Goal: Find contact information: Obtain details needed to contact an individual or organization

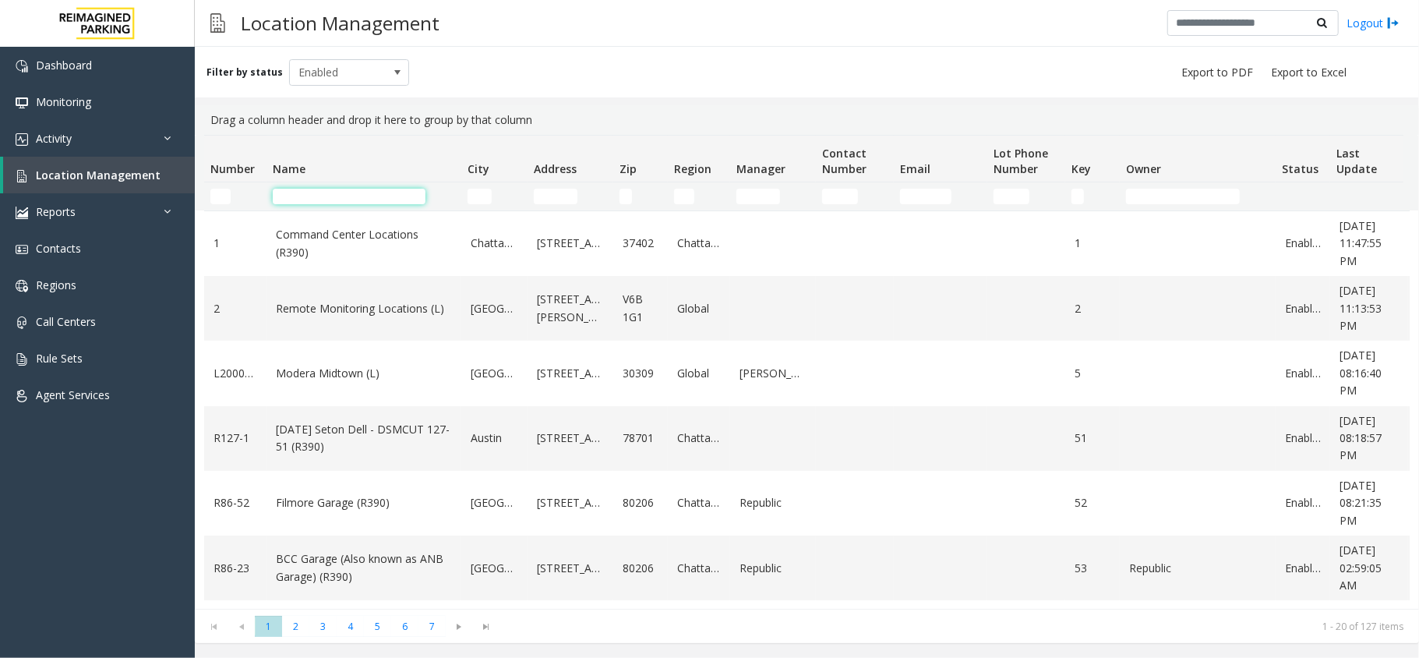
click at [310, 196] on input "Name Filter" at bounding box center [349, 197] width 153 height 16
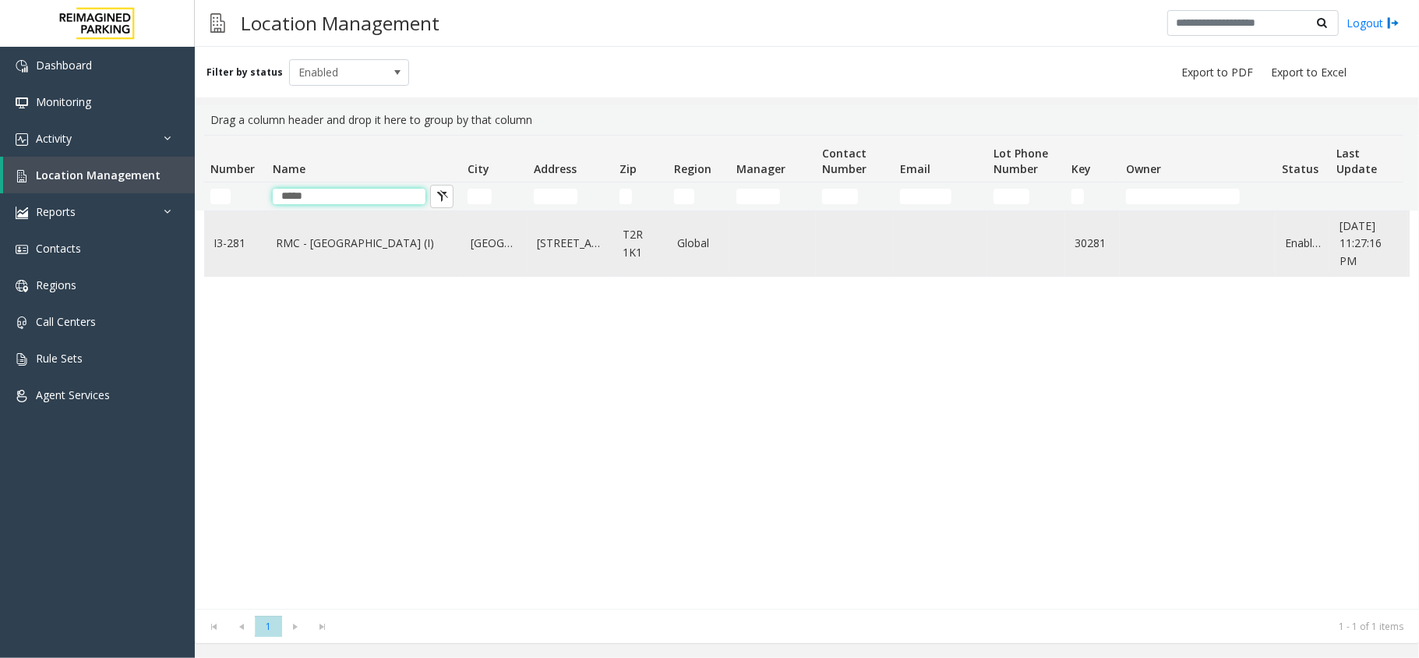
type input "*****"
click at [337, 237] on link "RMC - Mount Royal Village (I)" at bounding box center [364, 243] width 176 height 17
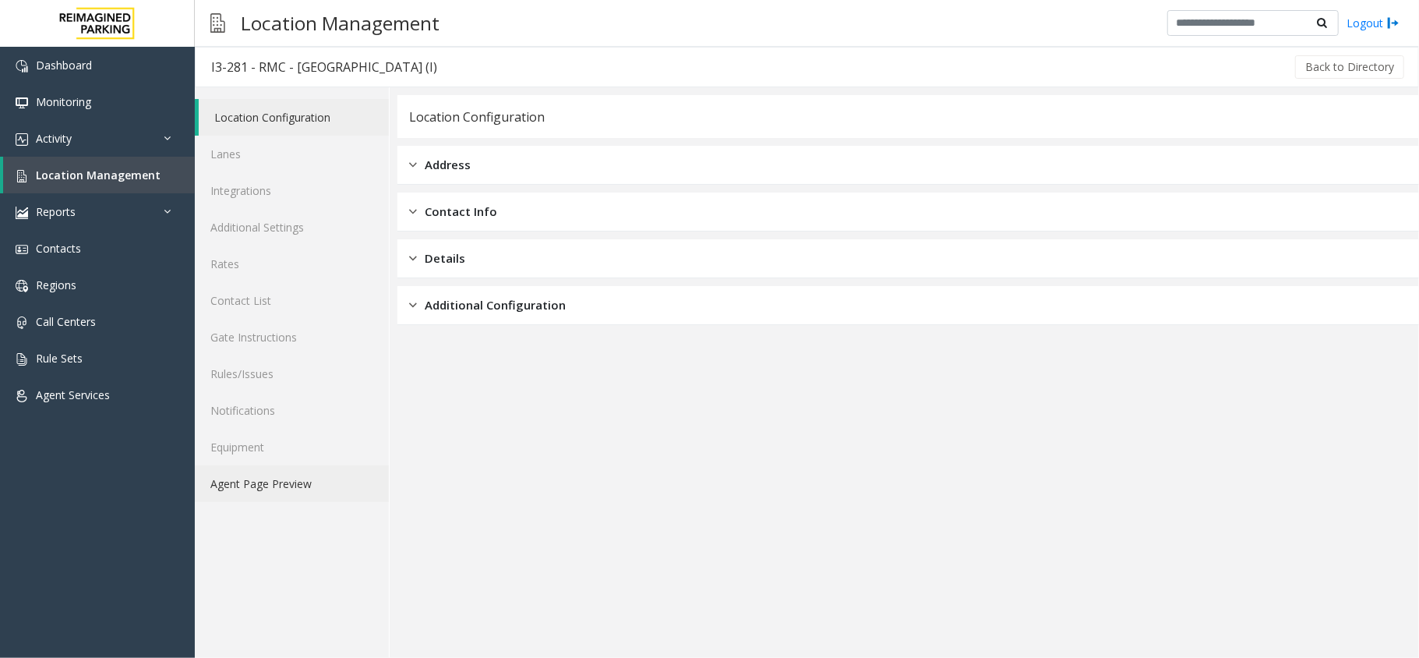
click at [288, 486] on link "Agent Page Preview" at bounding box center [292, 483] width 194 height 37
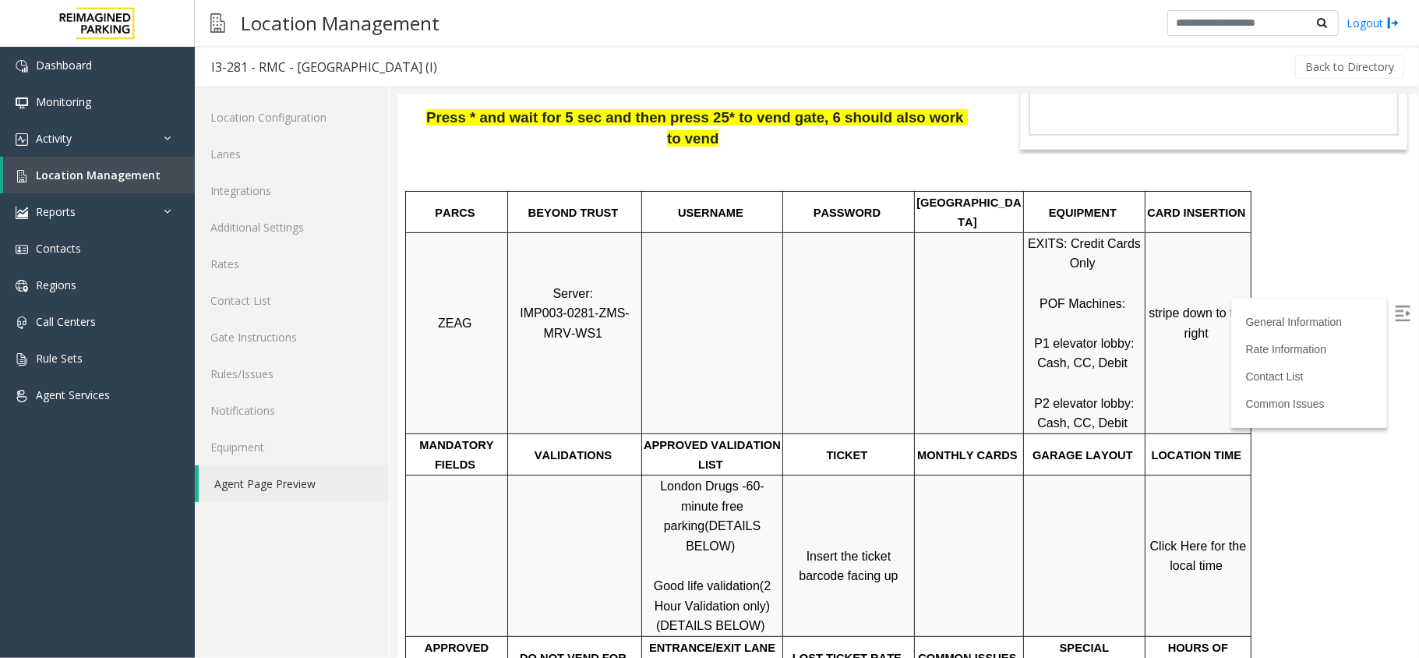
scroll to position [312, 0]
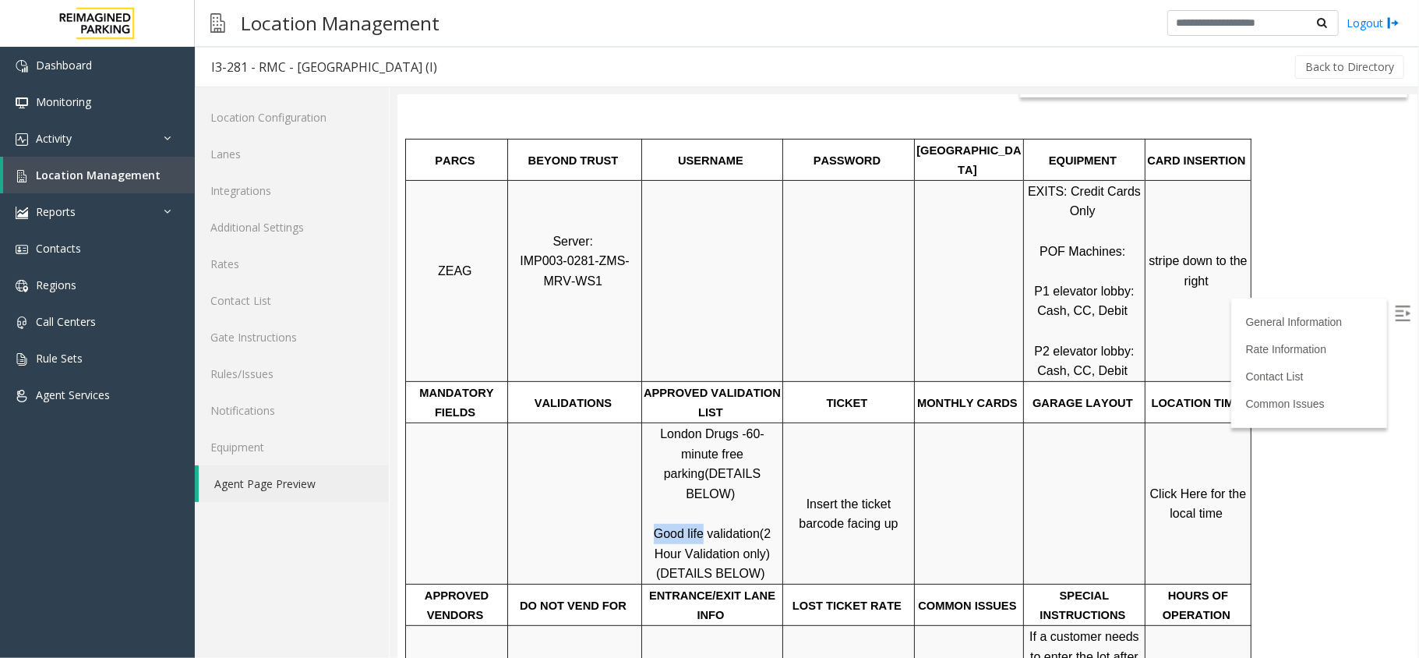
drag, startPoint x: 652, startPoint y: 467, endPoint x: 701, endPoint y: 470, distance: 49.2
click at [701, 470] on p "London Drugs - 60-minute free parking (DETAILS BELOW) Good life validation (2 H…" at bounding box center [711, 503] width 139 height 160
copy span "Good life"
click at [1170, 483] on p "Click Here for the local time" at bounding box center [1197, 503] width 104 height 40
click at [1163, 486] on span "Click Here for the local time" at bounding box center [1199, 503] width 100 height 34
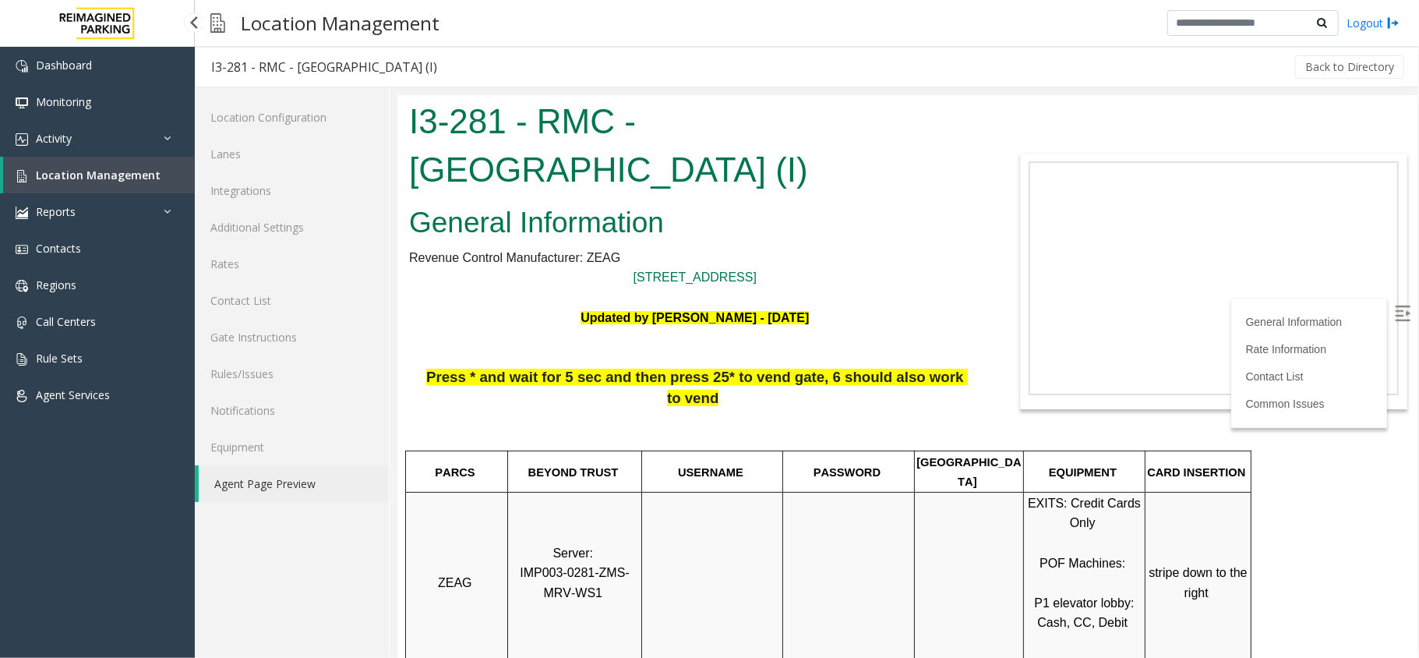
scroll to position [312, 0]
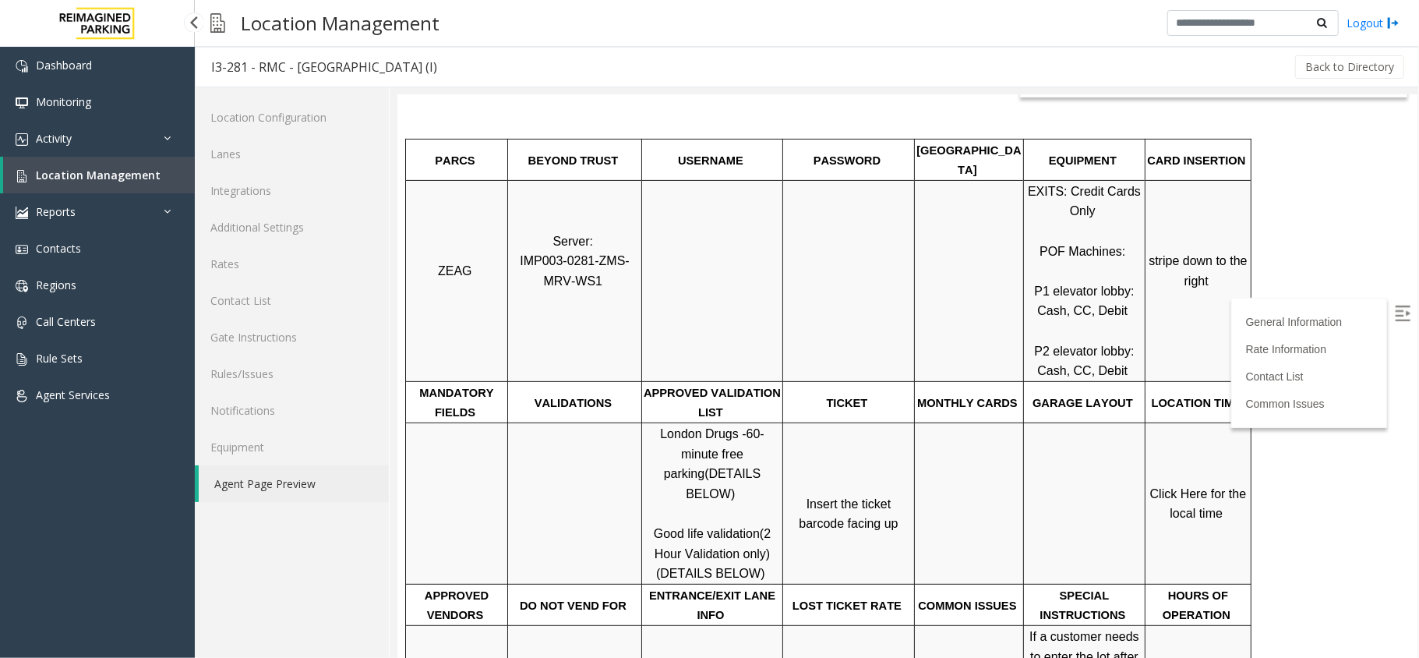
click at [112, 163] on link "Location Management" at bounding box center [99, 175] width 192 height 37
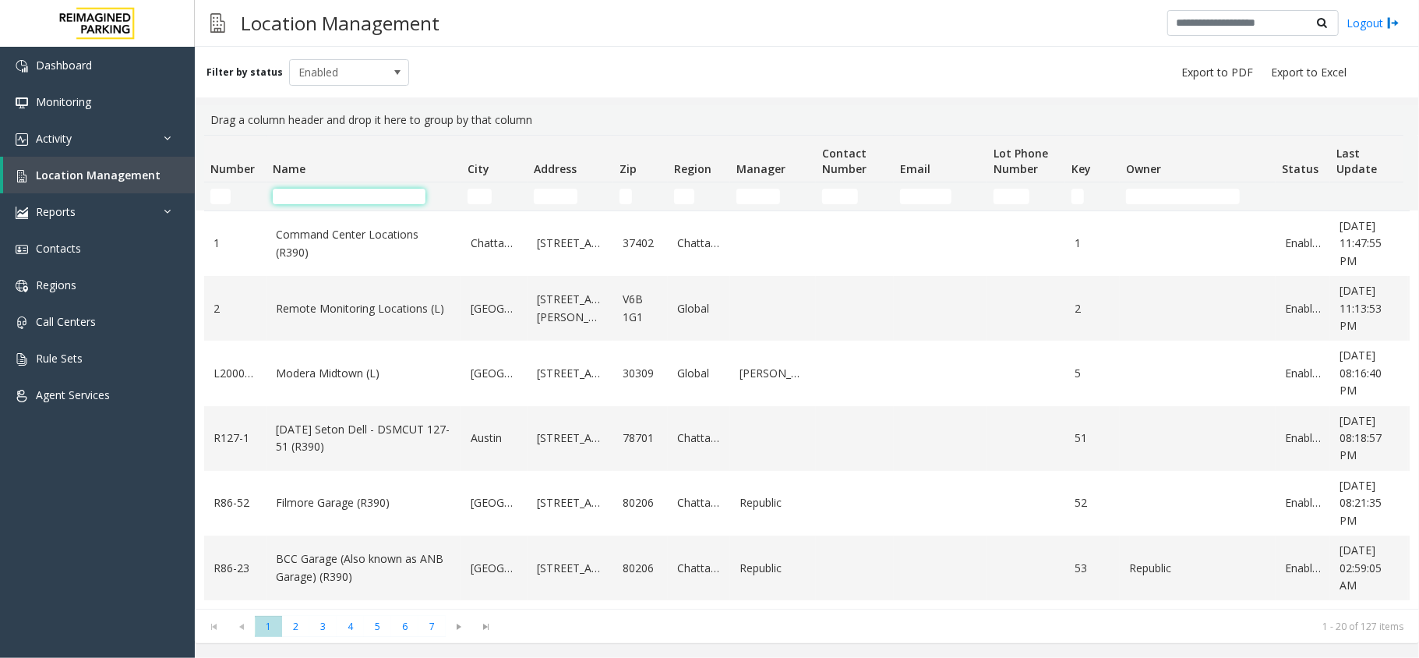
click at [334, 193] on input "Name Filter" at bounding box center [349, 197] width 153 height 16
click at [335, 196] on input "Name Filter" at bounding box center [349, 197] width 153 height 16
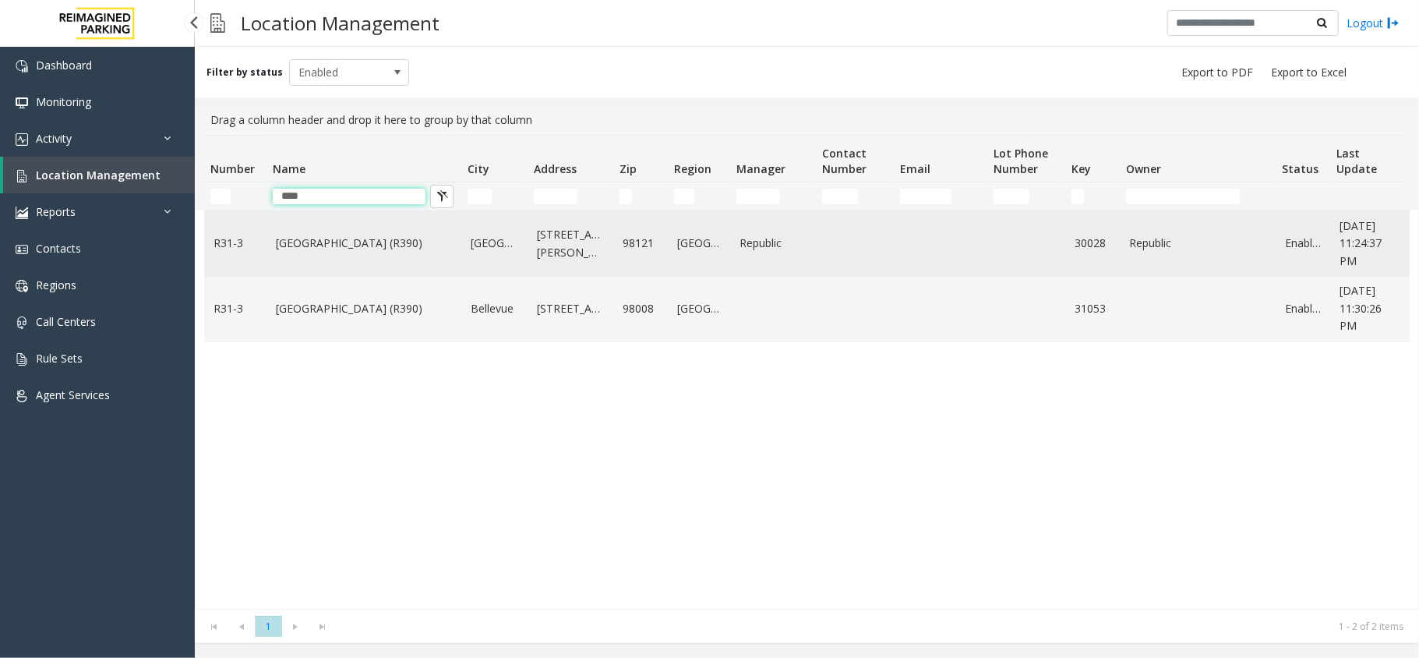
type input "****"
click at [337, 243] on link "[GEOGRAPHIC_DATA] (R390)" at bounding box center [364, 243] width 176 height 17
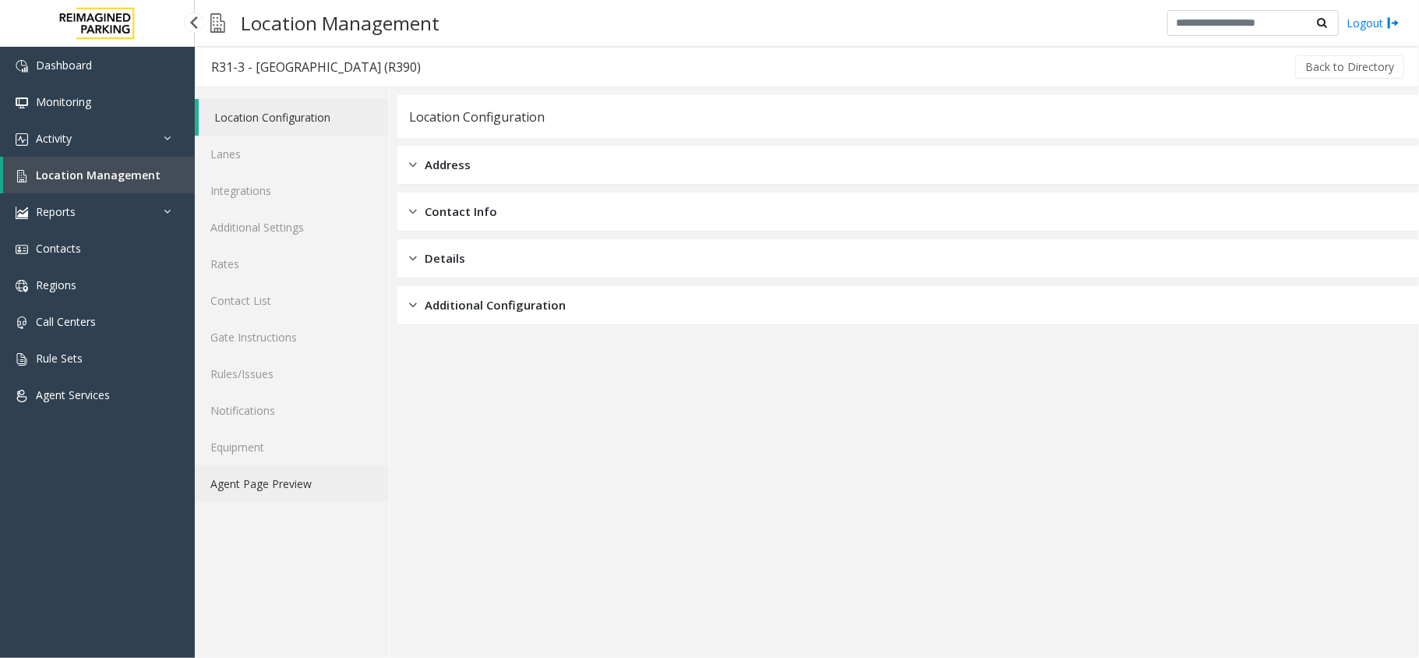
click at [304, 475] on link "Agent Page Preview" at bounding box center [292, 483] width 194 height 37
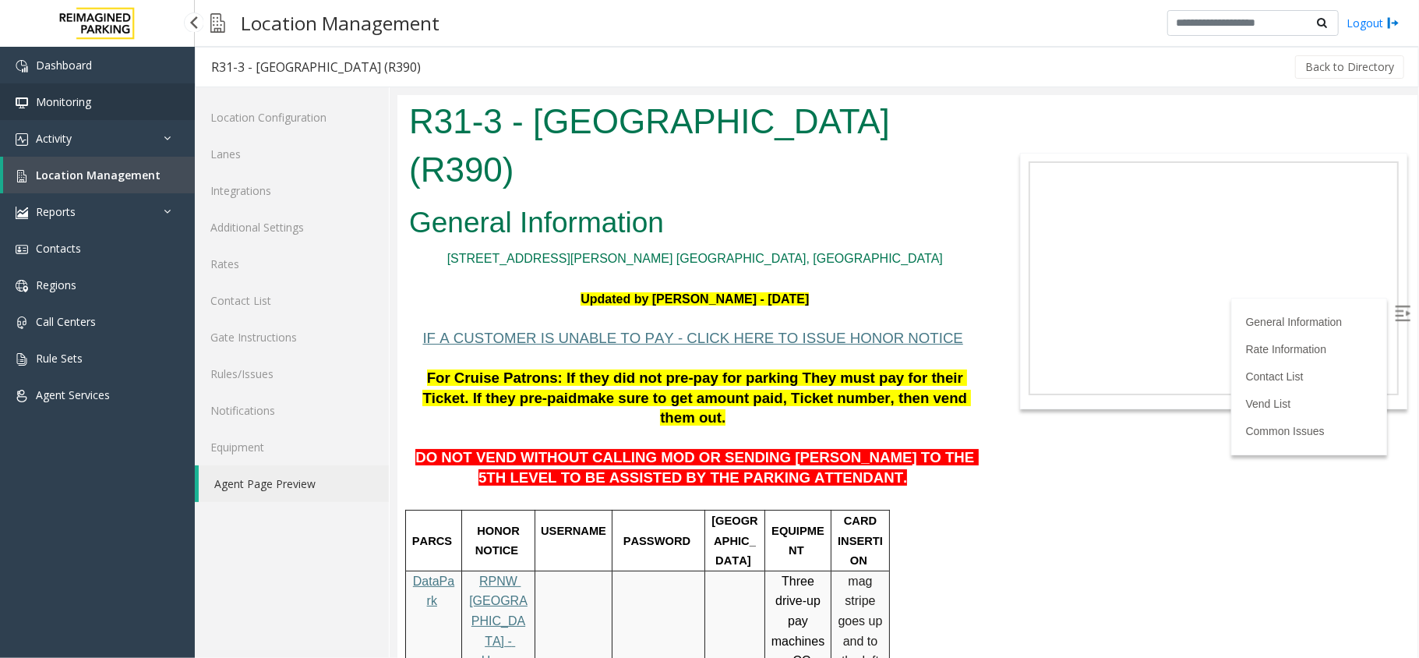
click at [106, 116] on link "Monitoring" at bounding box center [97, 101] width 195 height 37
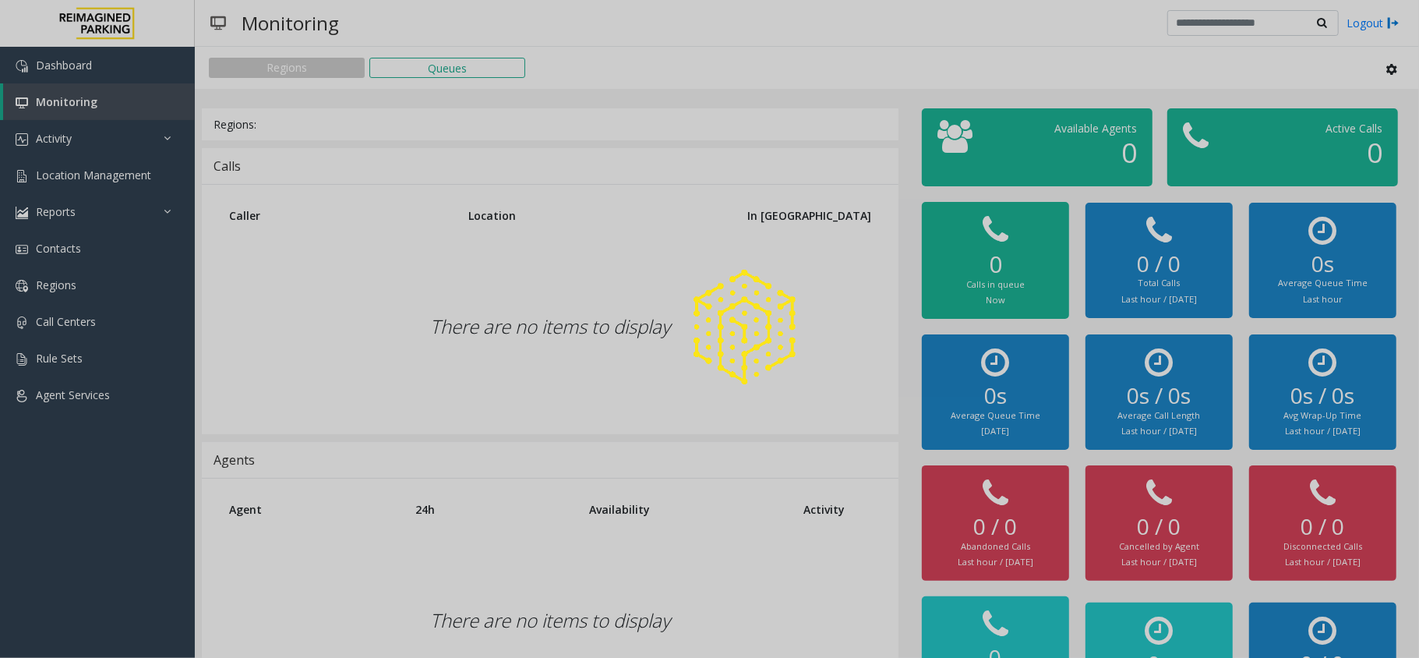
click at [106, 116] on div at bounding box center [709, 329] width 1419 height 658
click at [101, 145] on link "Activity" at bounding box center [97, 138] width 195 height 37
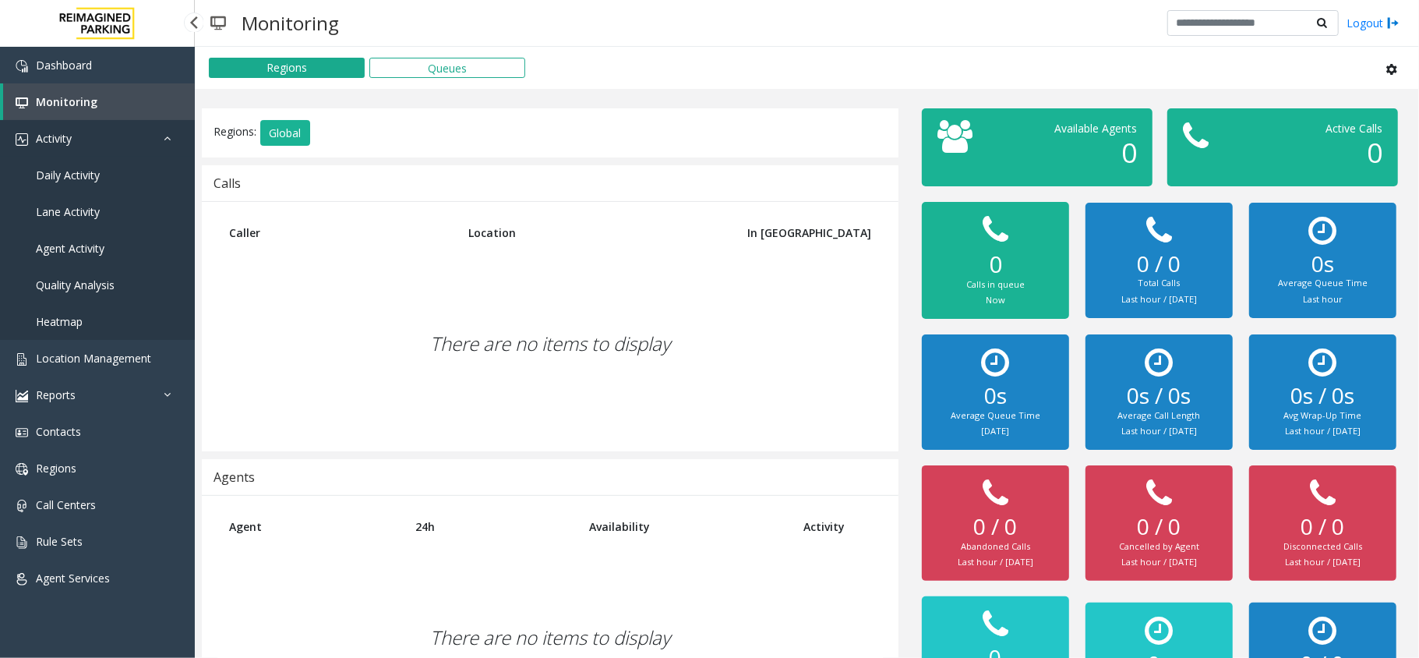
click at [101, 145] on link "Activity" at bounding box center [97, 138] width 195 height 37
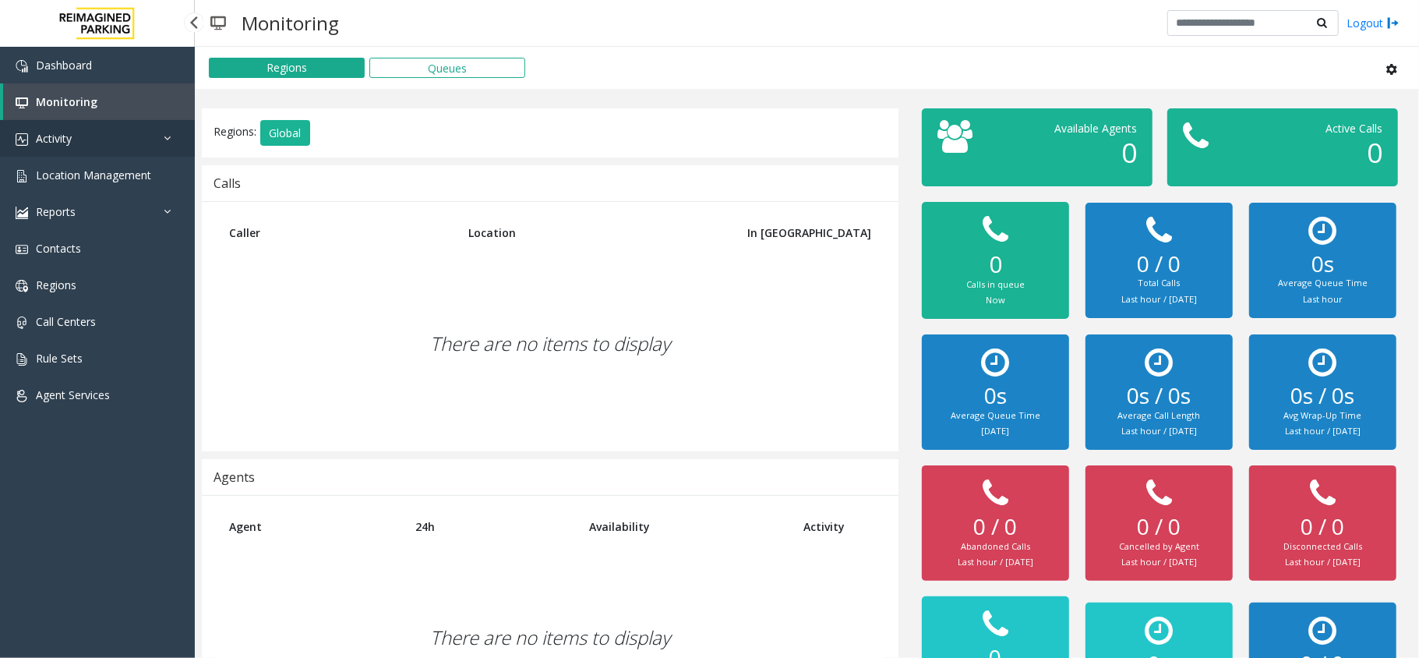
click at [104, 132] on link "Activity" at bounding box center [97, 138] width 195 height 37
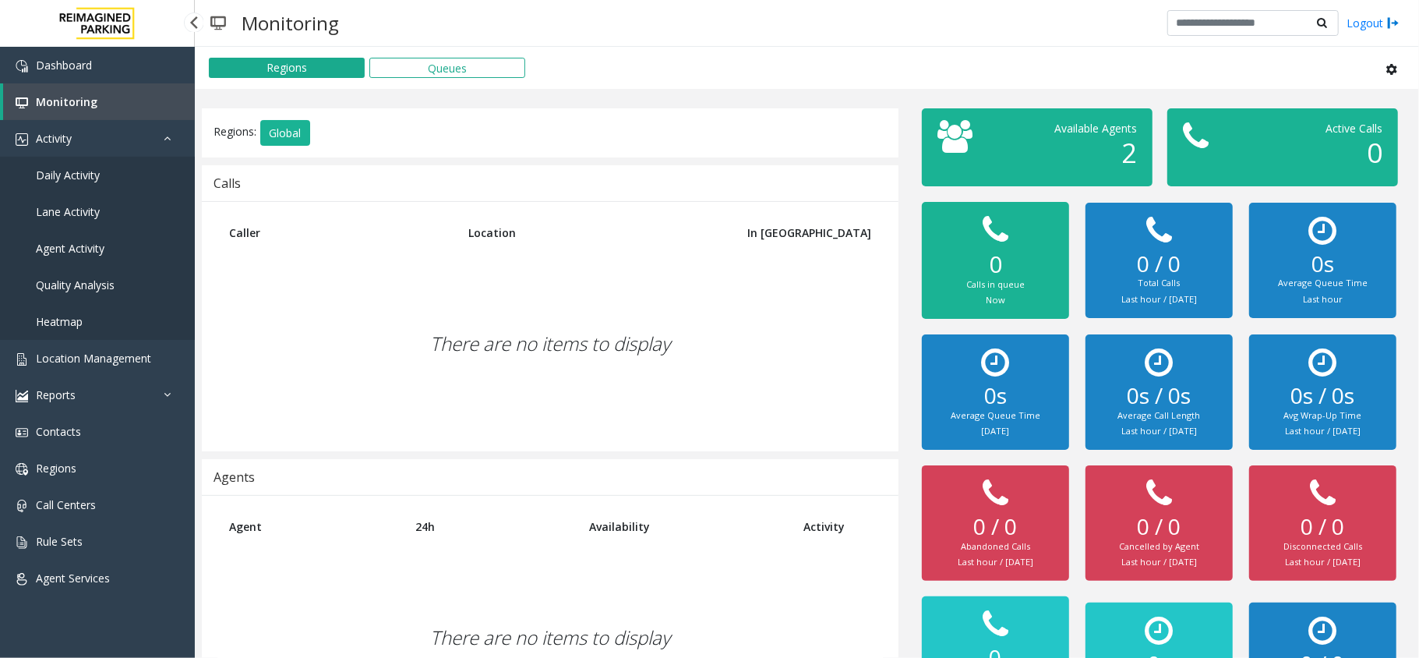
click at [101, 171] on link "Daily Activity" at bounding box center [97, 175] width 195 height 37
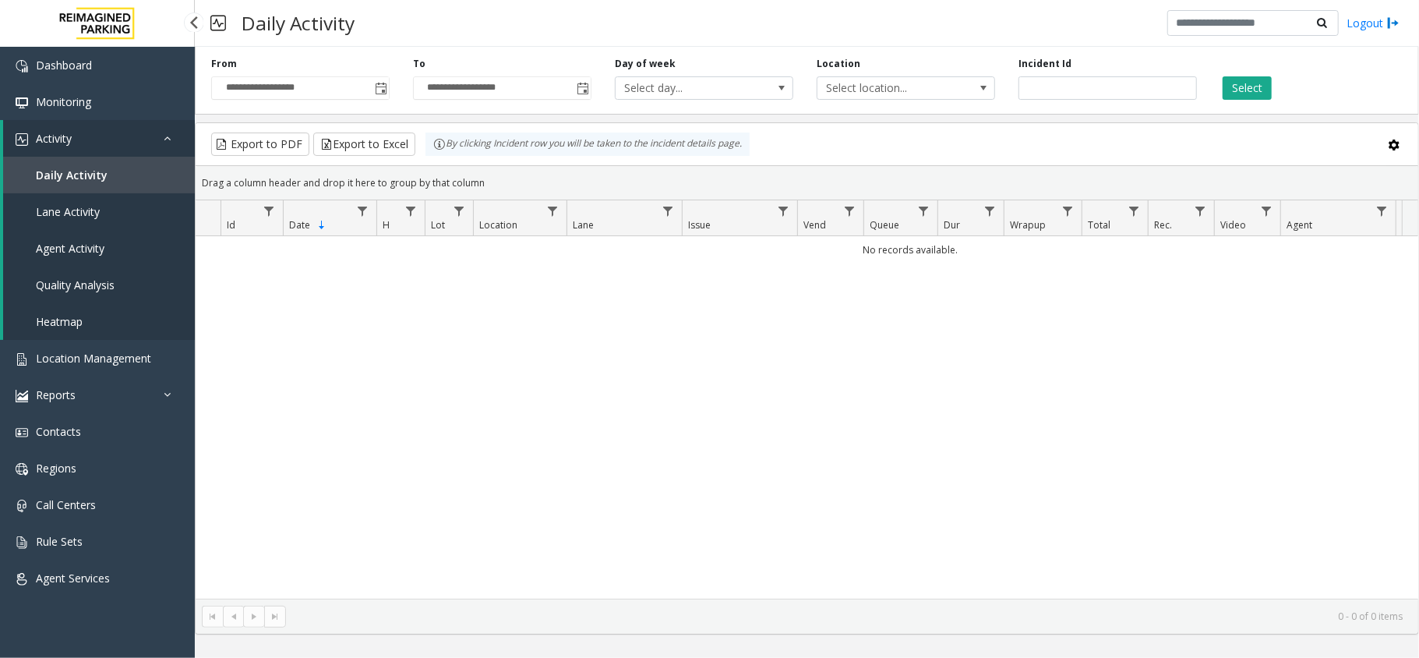
click at [125, 136] on link "Activity" at bounding box center [99, 138] width 192 height 37
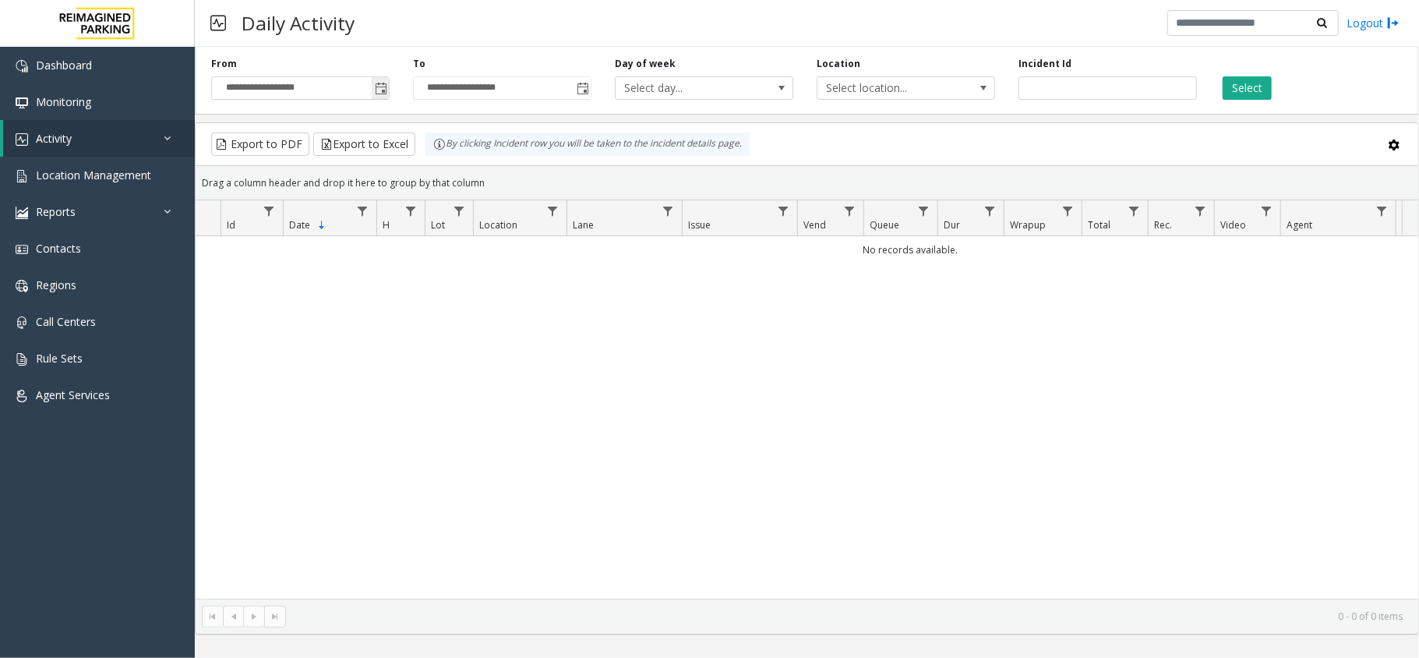
click at [375, 92] on span "Toggle popup" at bounding box center [381, 89] width 12 height 12
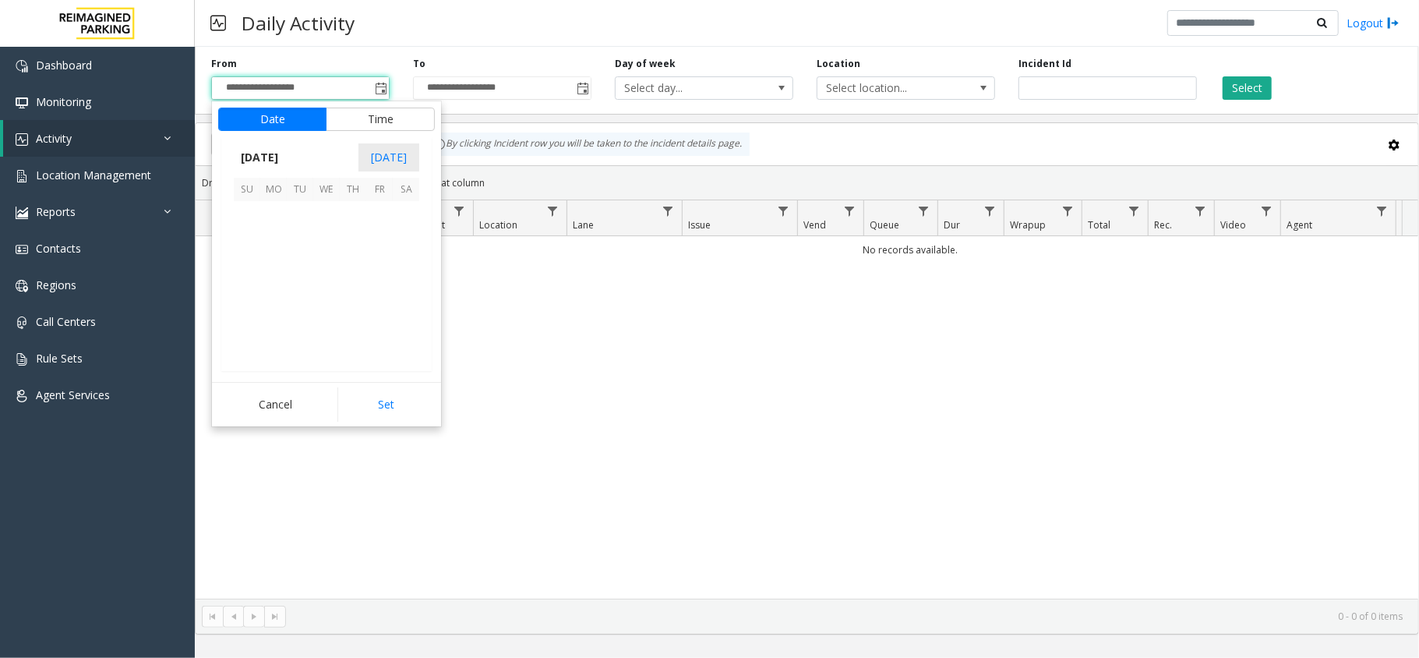
scroll to position [279670, 0]
click at [377, 268] on span "19" at bounding box center [379, 267] width 26 height 26
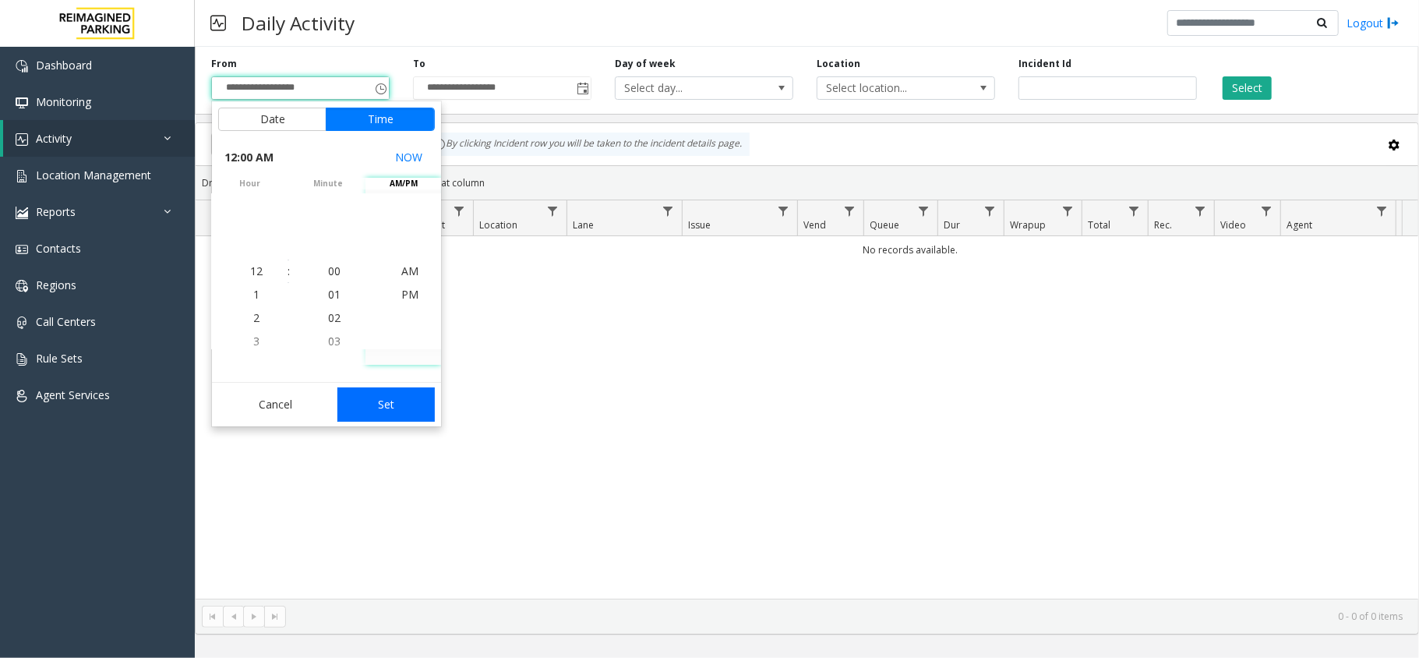
click at [410, 411] on button "Set" at bounding box center [386, 404] width 98 height 34
type input "**********"
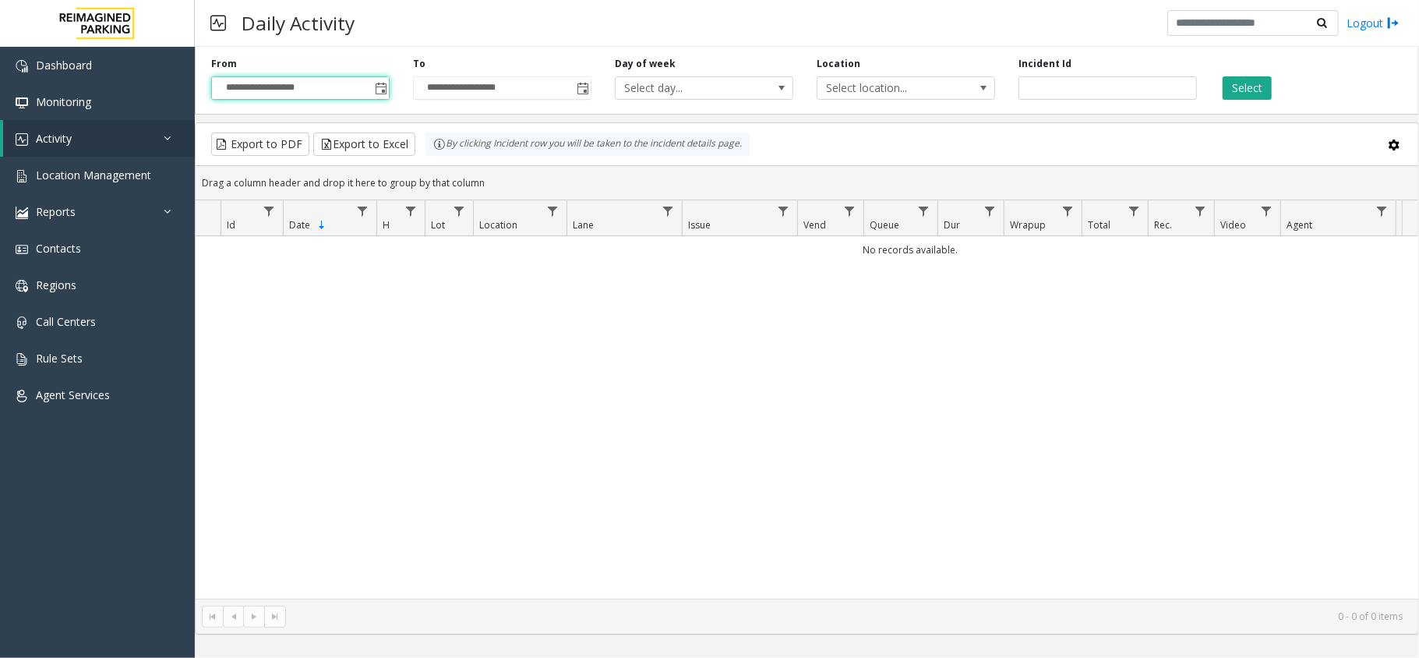
click at [1262, 75] on div "Select" at bounding box center [1310, 78] width 202 height 43
click at [1255, 94] on button "Select" at bounding box center [1247, 87] width 49 height 23
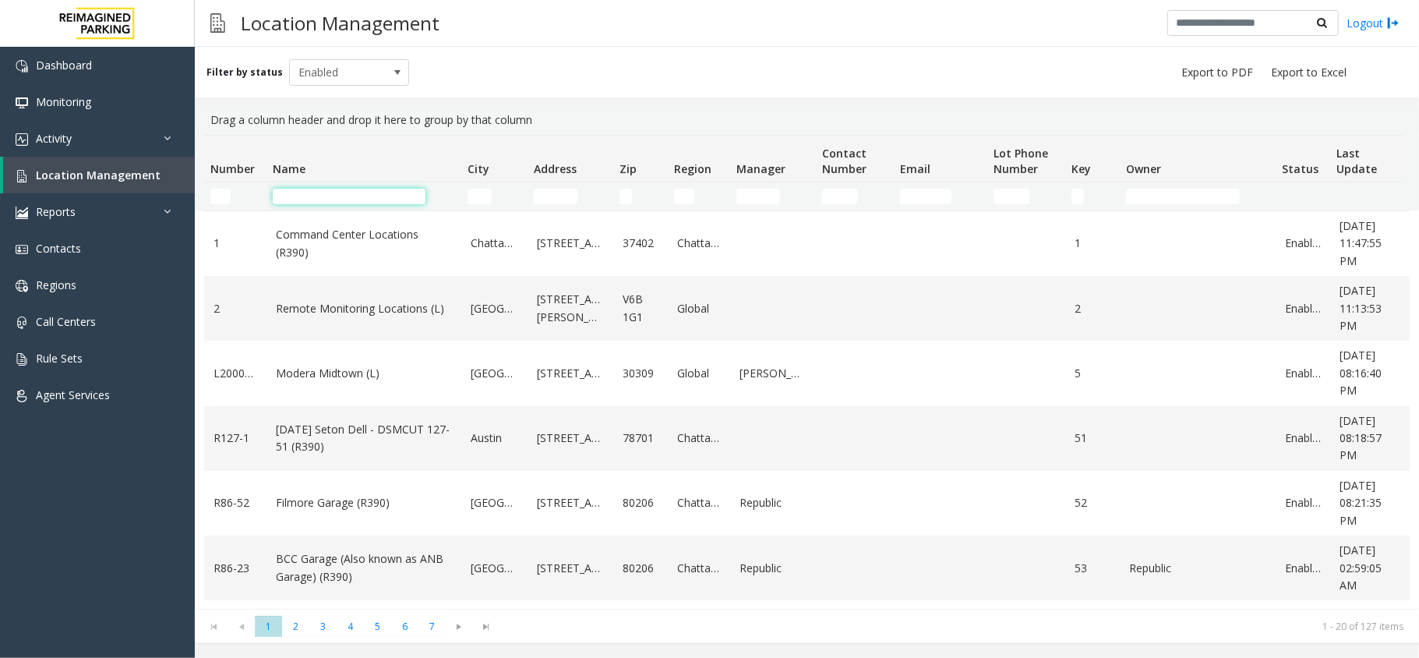
click at [355, 195] on input "Name Filter" at bounding box center [349, 197] width 153 height 16
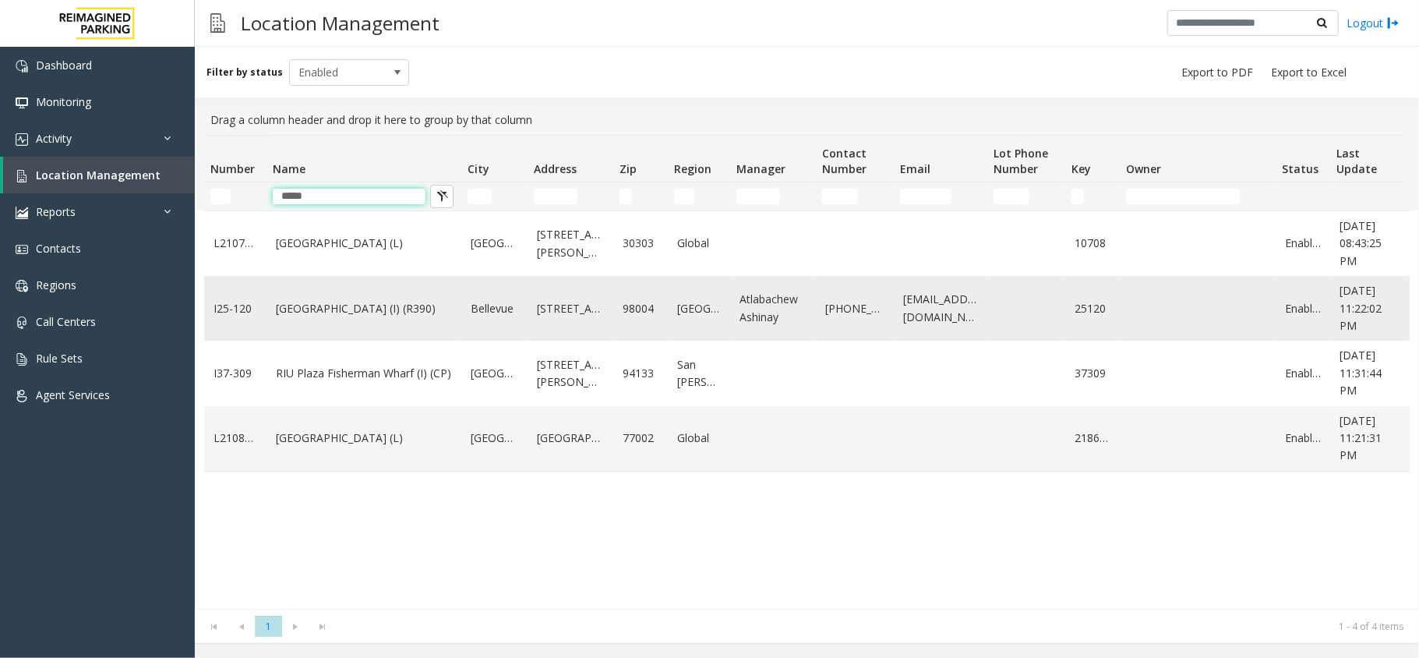
type input "*****"
click at [337, 309] on link "[GEOGRAPHIC_DATA] (I) (R390)" at bounding box center [364, 308] width 176 height 17
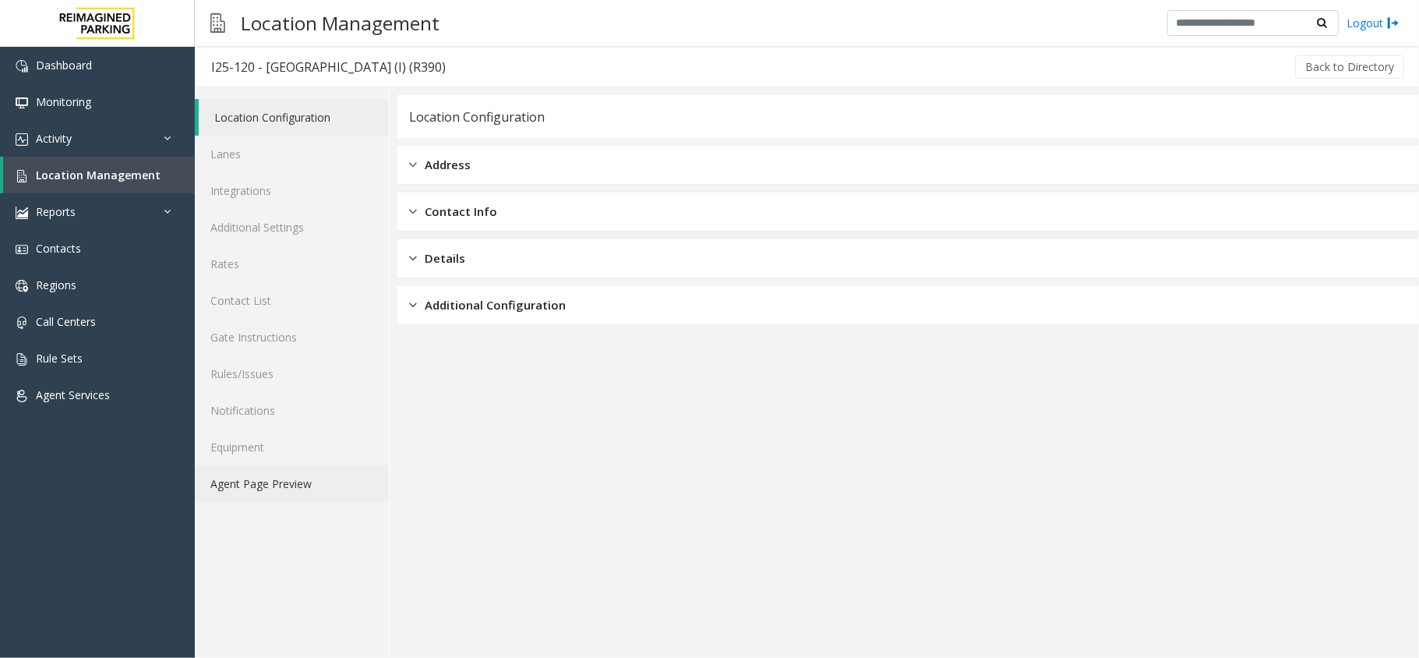
click at [274, 482] on link "Agent Page Preview" at bounding box center [292, 483] width 194 height 37
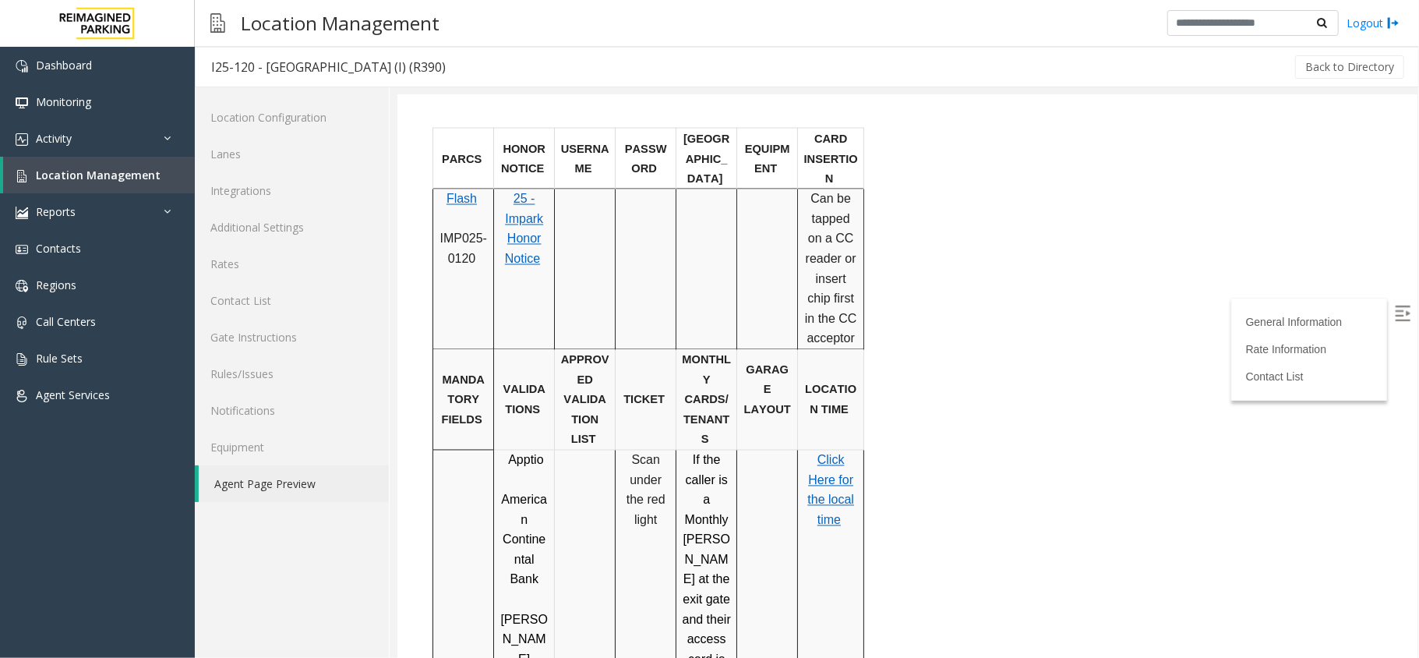
scroll to position [2077, 0]
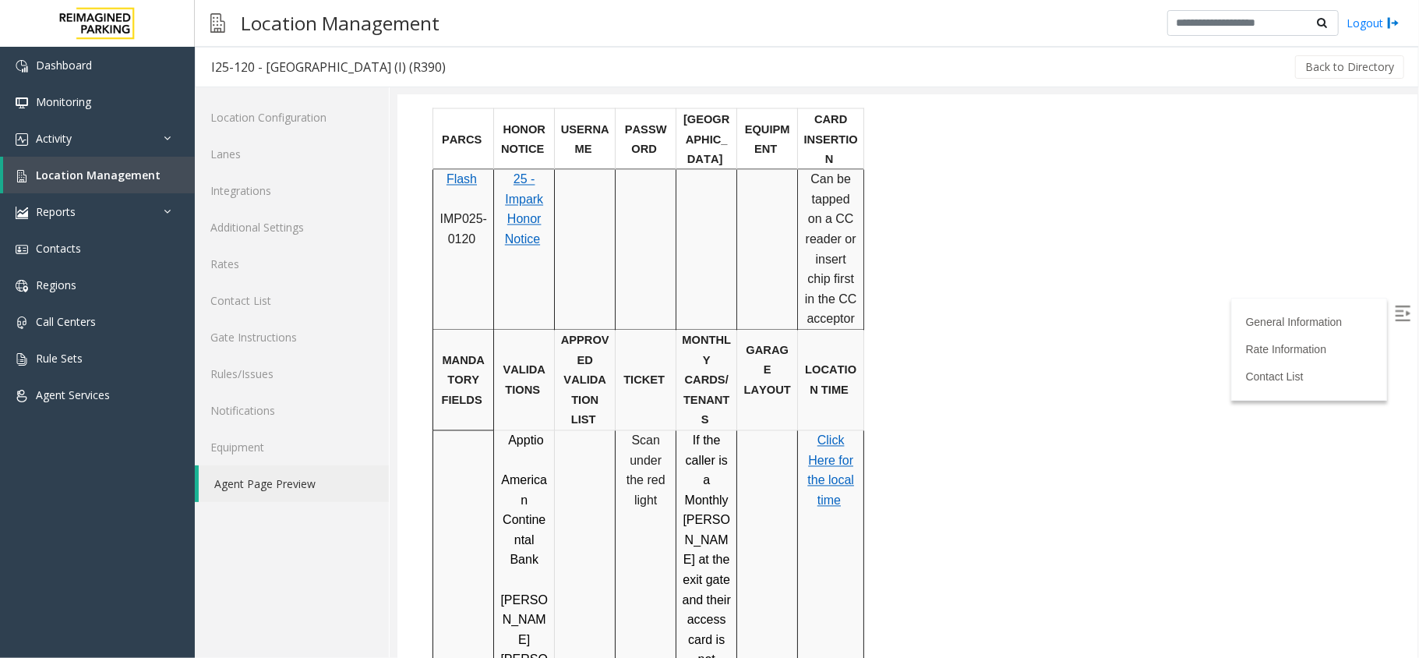
click at [838, 473] on span "the local time" at bounding box center [830, 490] width 47 height 34
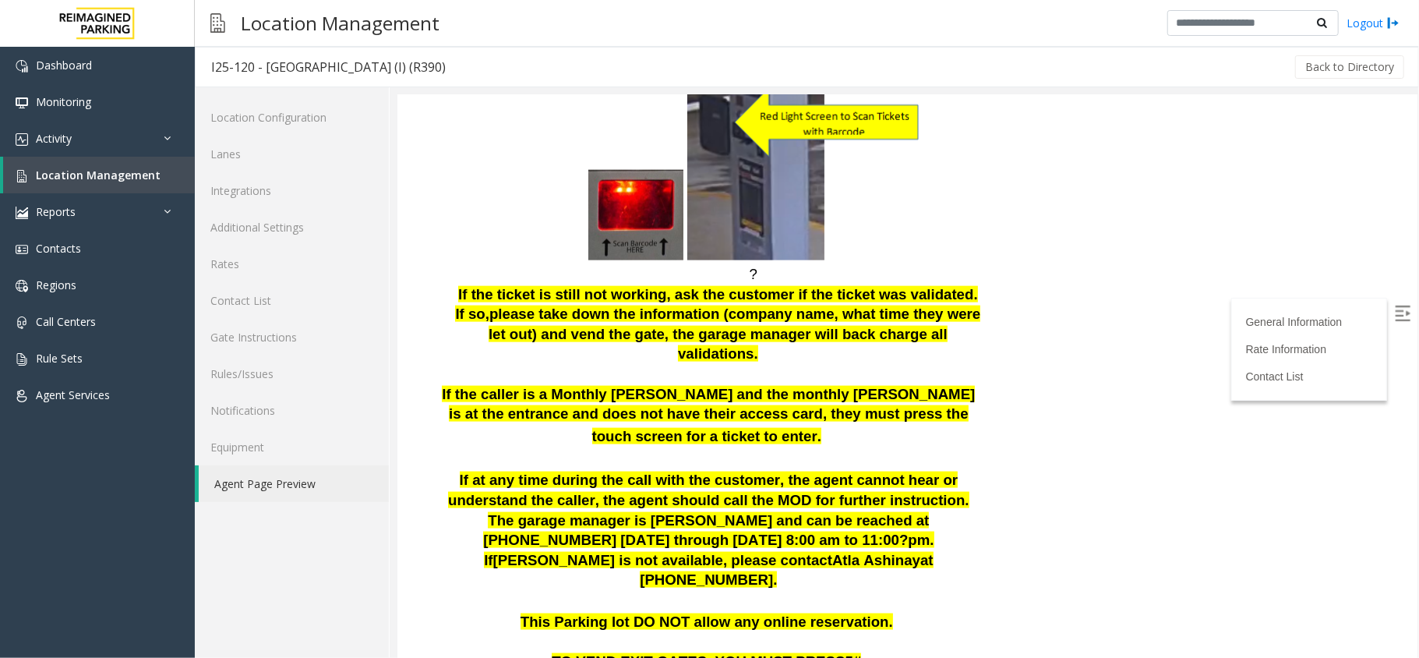
scroll to position [1534, 0]
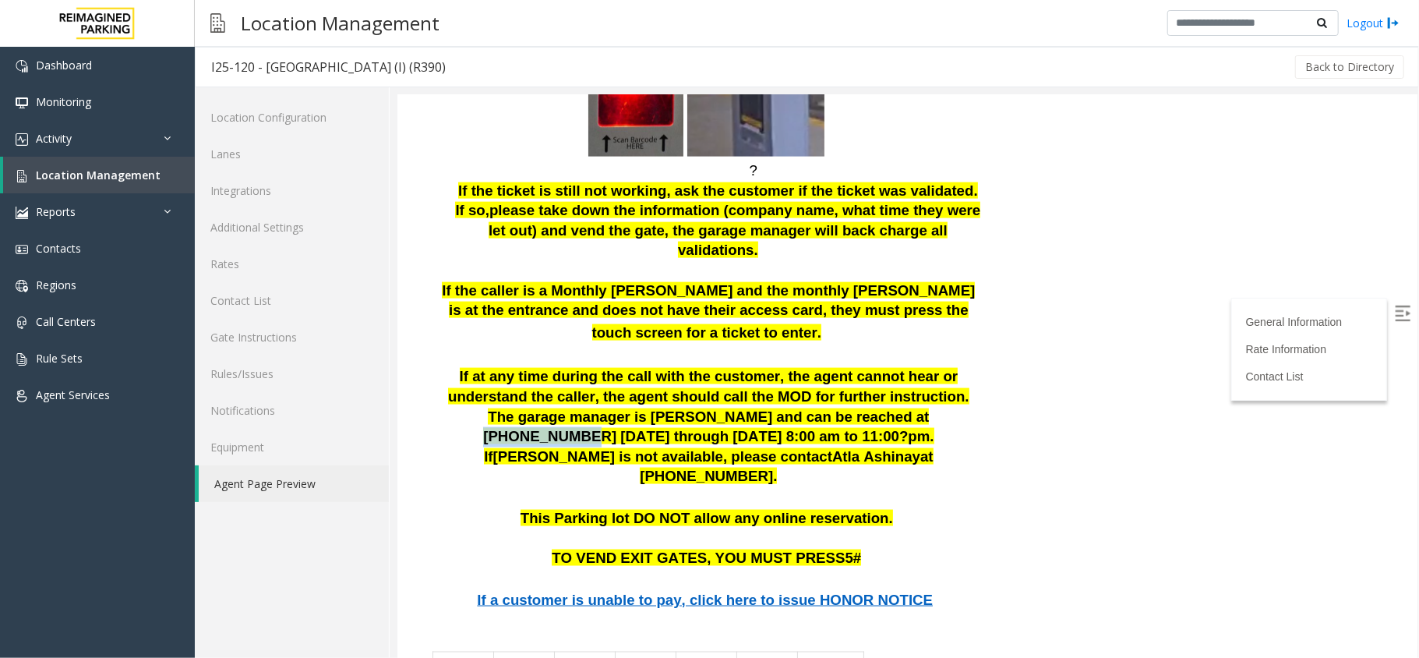
drag, startPoint x: 676, startPoint y: 336, endPoint x: 754, endPoint y: 341, distance: 78.1
click at [754, 408] on span "he garage manager is [PERSON_NAME] and can be reached at [PHONE_NUMBER] [DATE] …" at bounding box center [705, 426] width 447 height 37
copy span "[PHONE_NUMBER]"
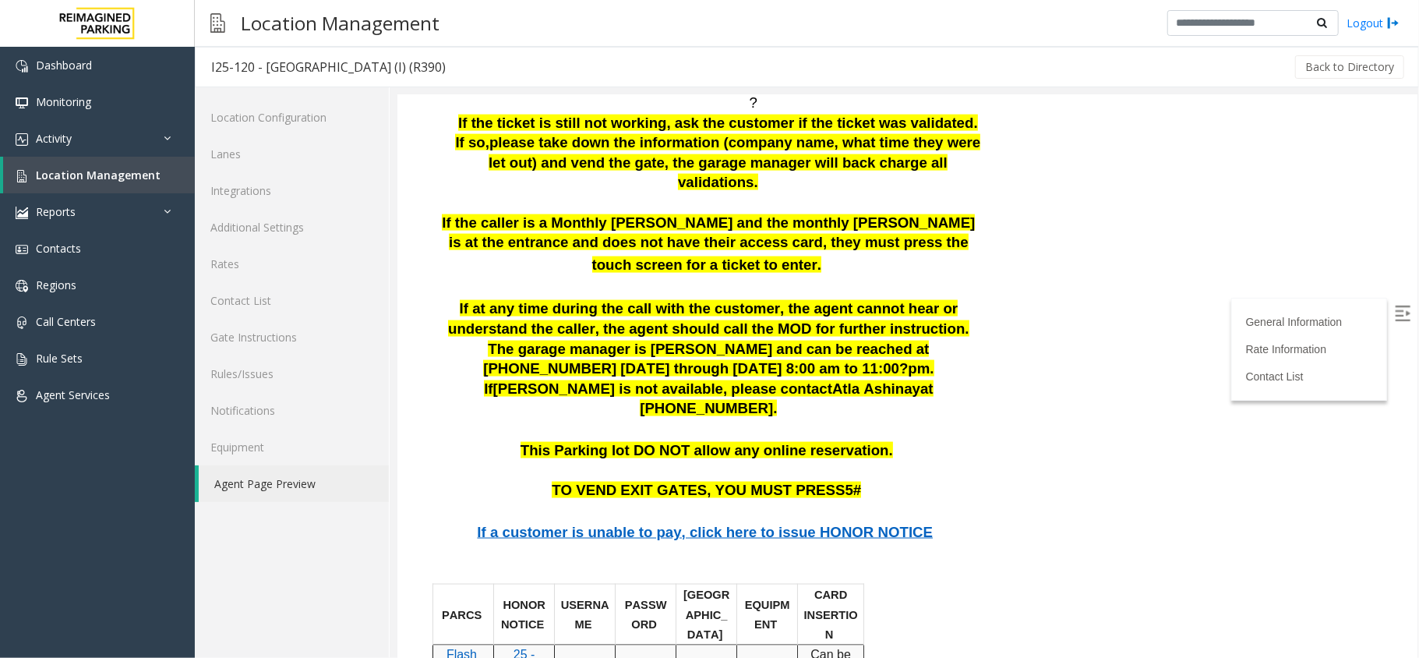
scroll to position [1638, 0]
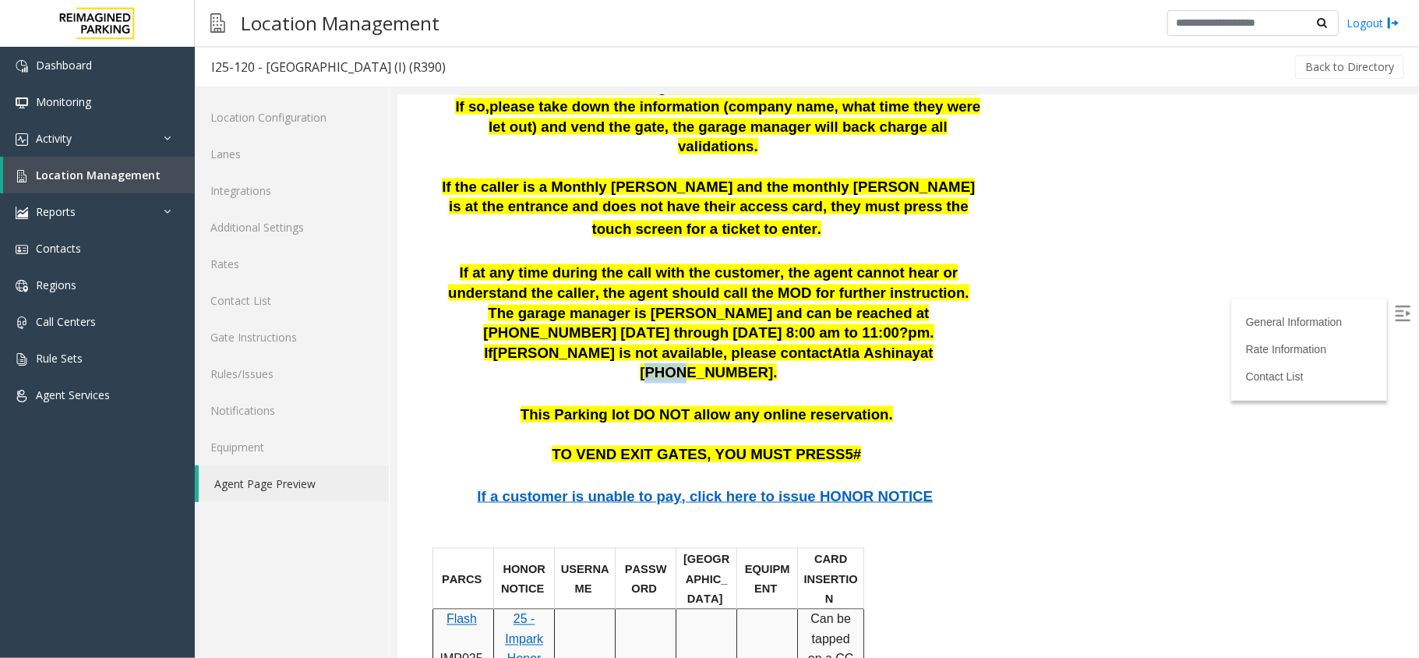
drag, startPoint x: 872, startPoint y: 252, endPoint x: 902, endPoint y: 257, distance: 30.1
click at [902, 344] on span "at [PHONE_NUMBER]." at bounding box center [785, 362] width 293 height 37
click at [874, 344] on span "at [PHONE_NUMBER]." at bounding box center [785, 362] width 293 height 37
click at [867, 344] on span "at [PHONE_NUMBER]." at bounding box center [785, 362] width 293 height 37
drag, startPoint x: 870, startPoint y: 252, endPoint x: 942, endPoint y: 258, distance: 72.7
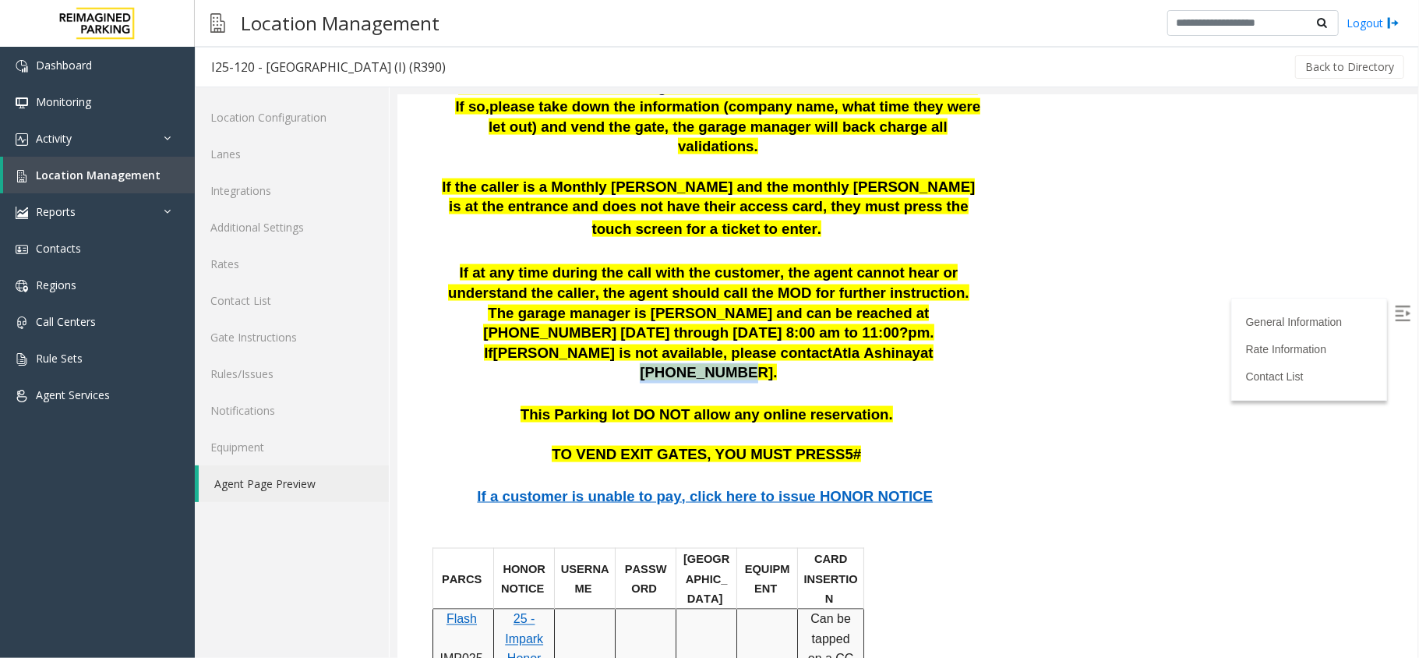
click at [932, 344] on span "at [PHONE_NUMBER]." at bounding box center [785, 362] width 293 height 37
copy span "[PHONE_NUMBER]"
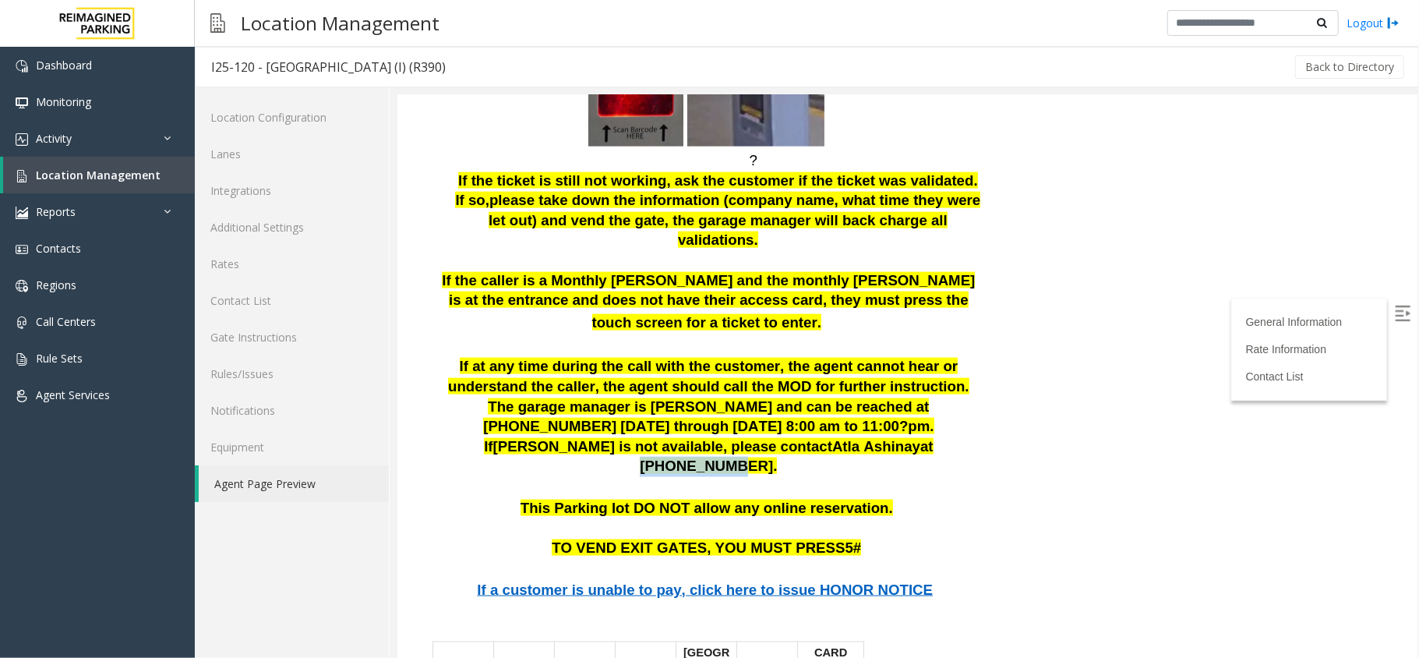
scroll to position [1534, 0]
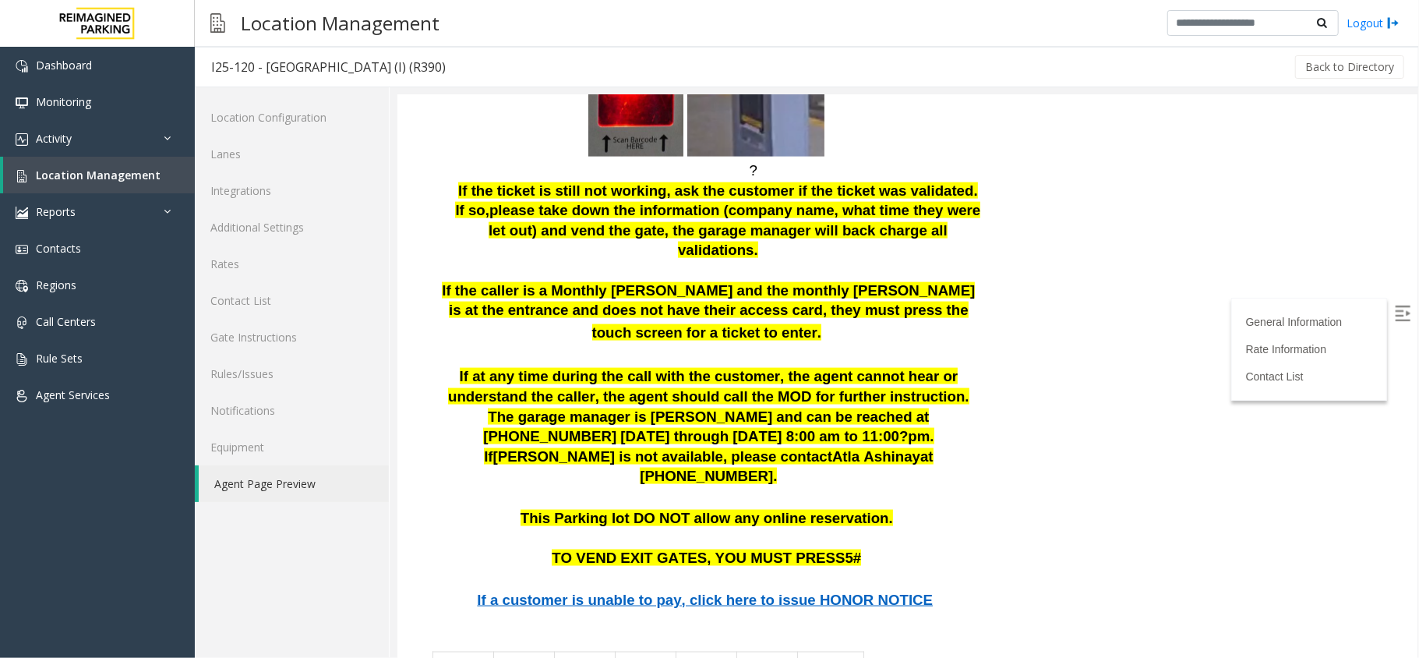
click at [926, 508] on p "This Parking lot DO NOT allow any online reservation." at bounding box center [708, 518] width 544 height 20
drag, startPoint x: 867, startPoint y: 355, endPoint x: 950, endPoint y: 366, distance: 83.4
click at [932, 447] on span "at [PHONE_NUMBER]." at bounding box center [785, 465] width 293 height 37
copy span "[PHONE_NUMBER]"
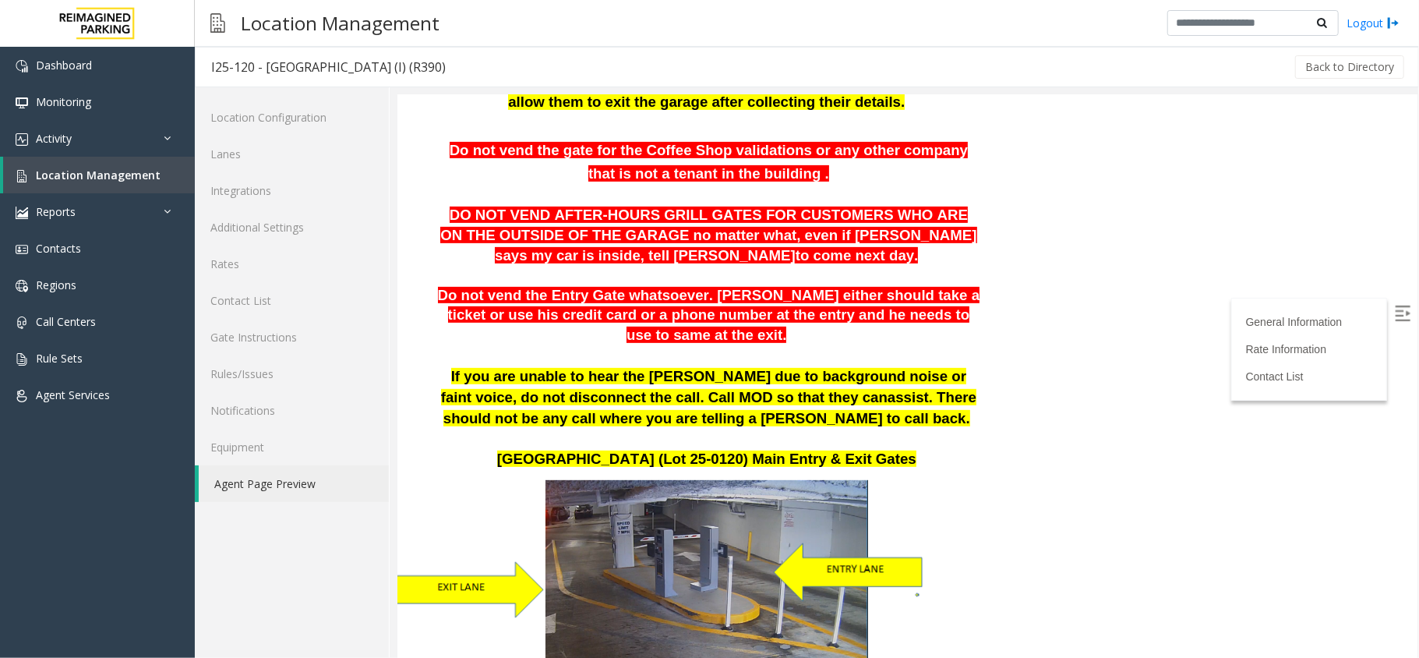
scroll to position [415, 0]
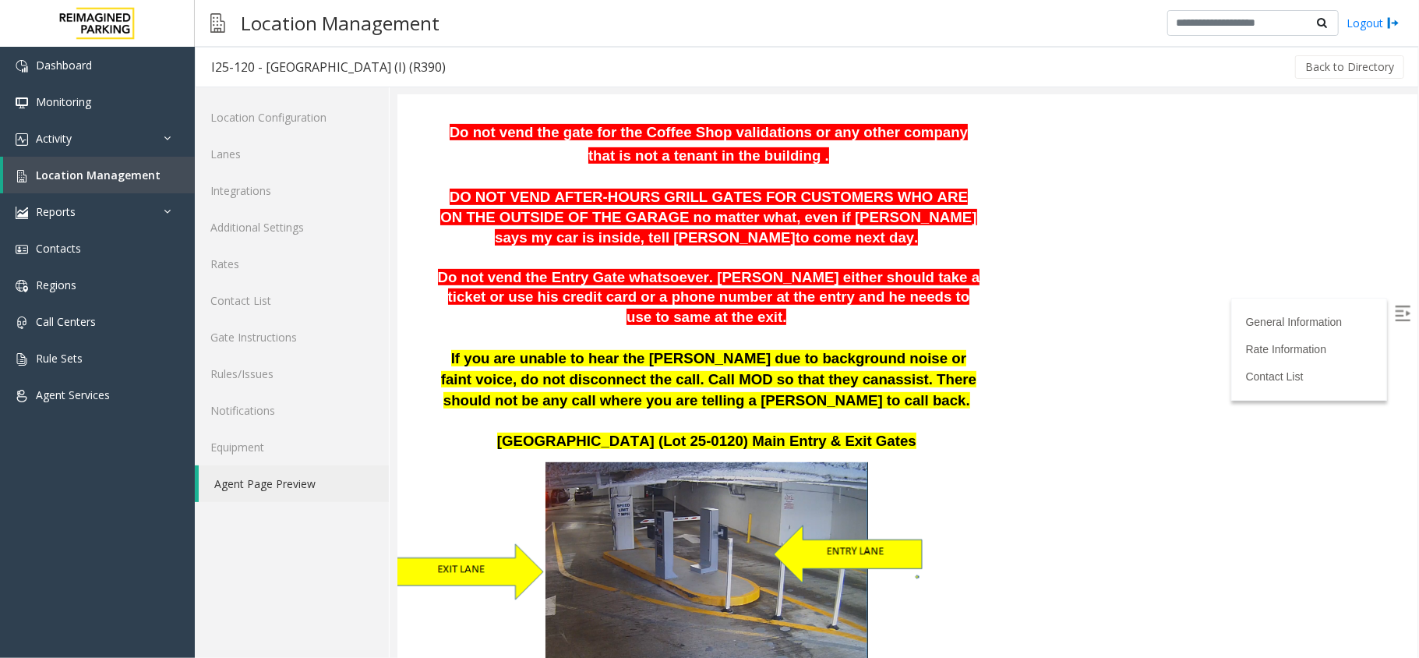
click at [1394, 306] on img at bounding box center [1402, 313] width 16 height 16
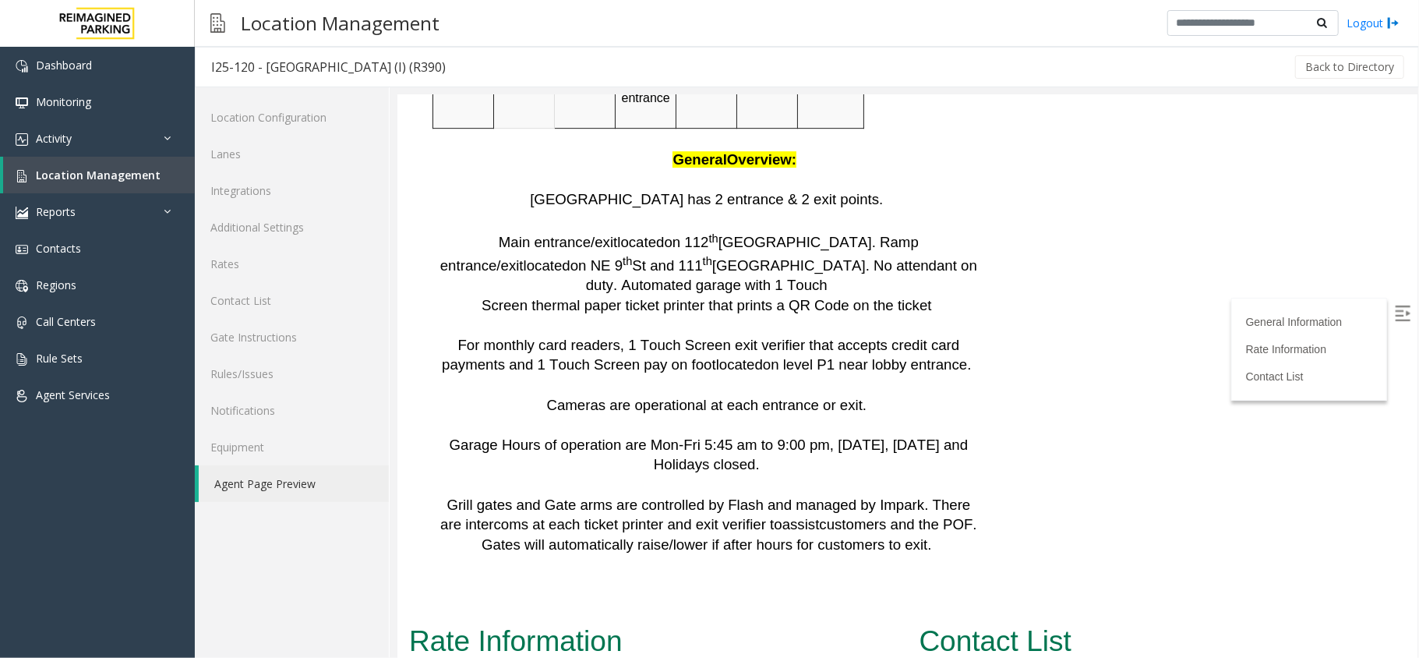
scroll to position [3613, 0]
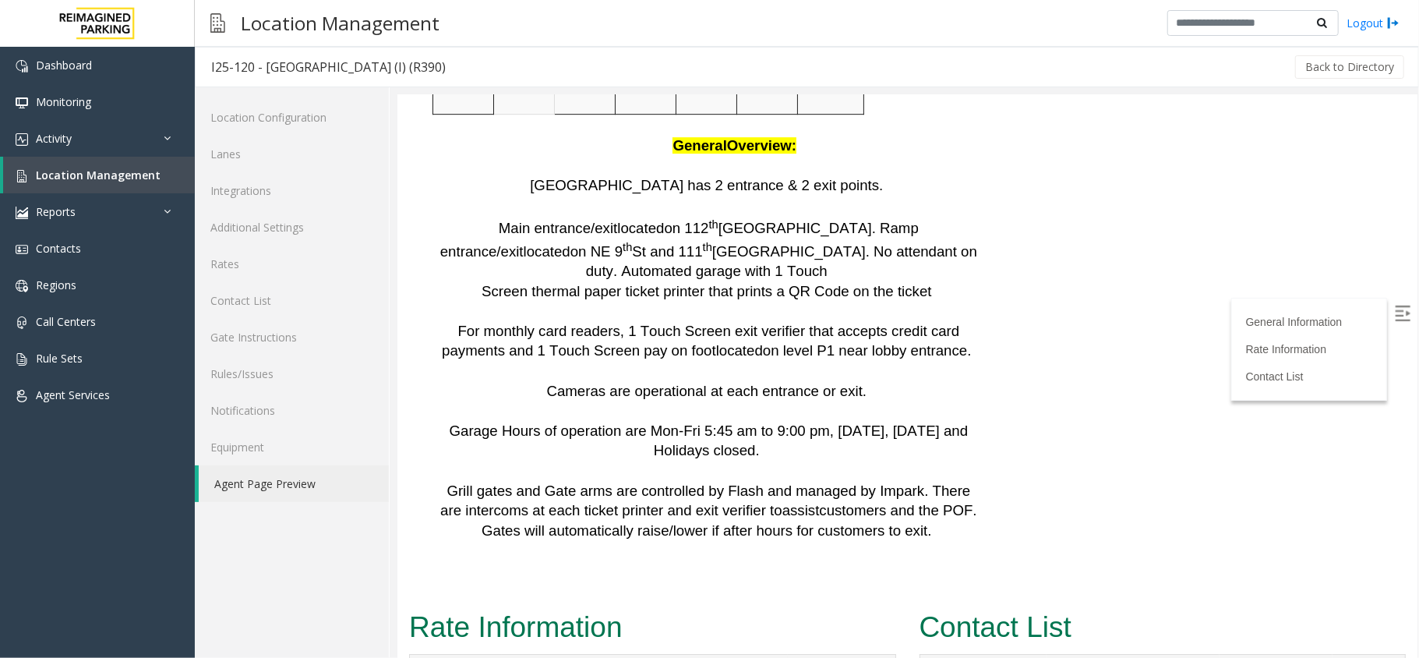
drag, startPoint x: 919, startPoint y: 337, endPoint x: 953, endPoint y: 415, distance: 84.8
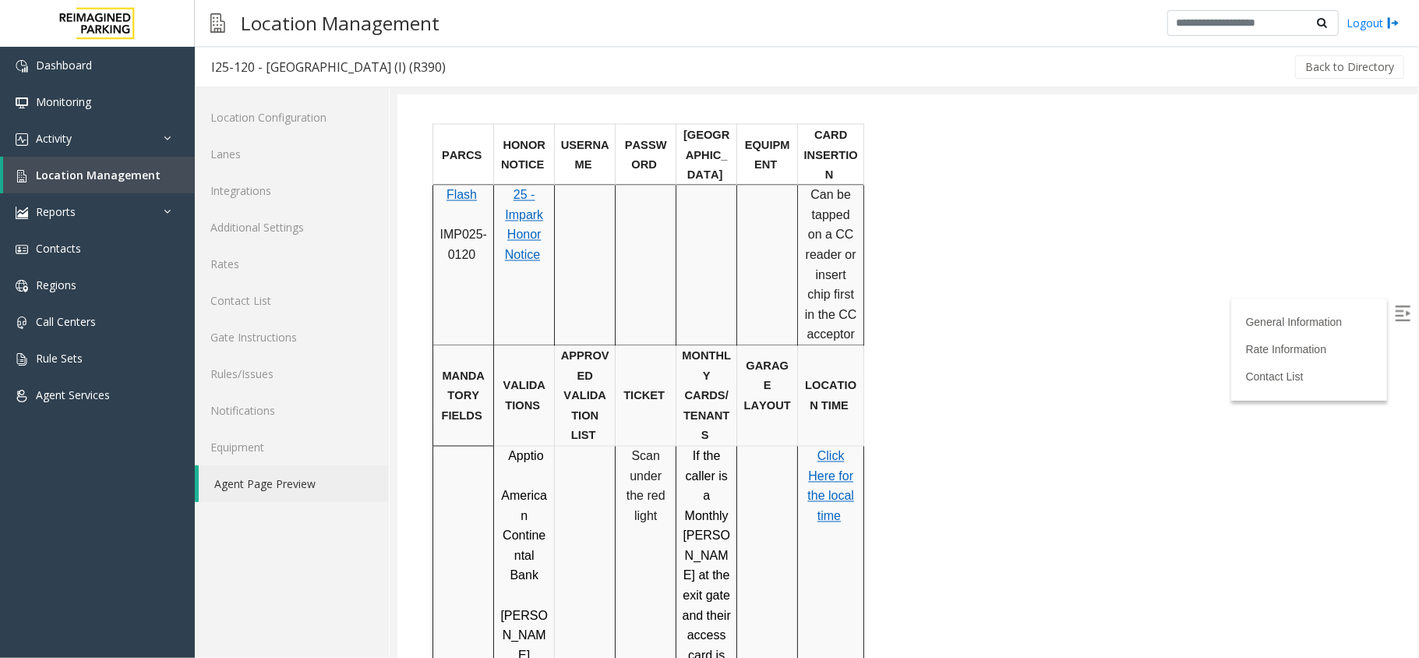
scroll to position [1742, 0]
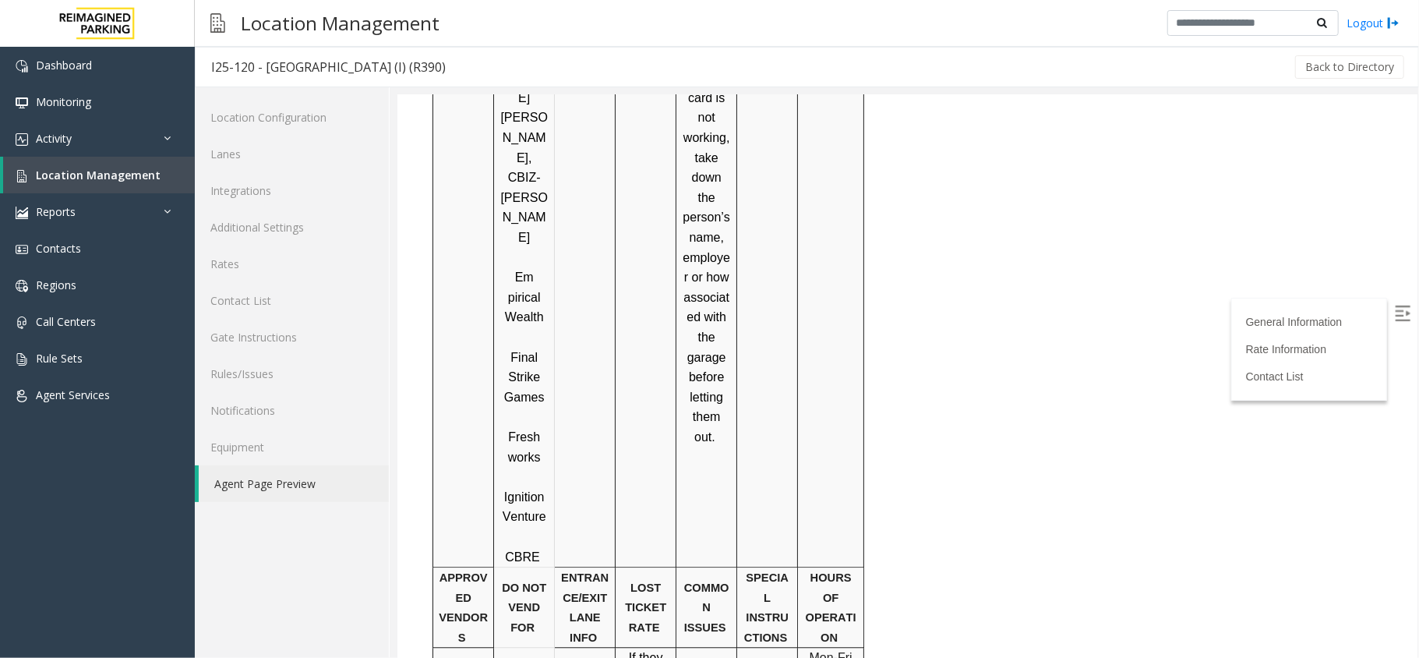
scroll to position [2573, 0]
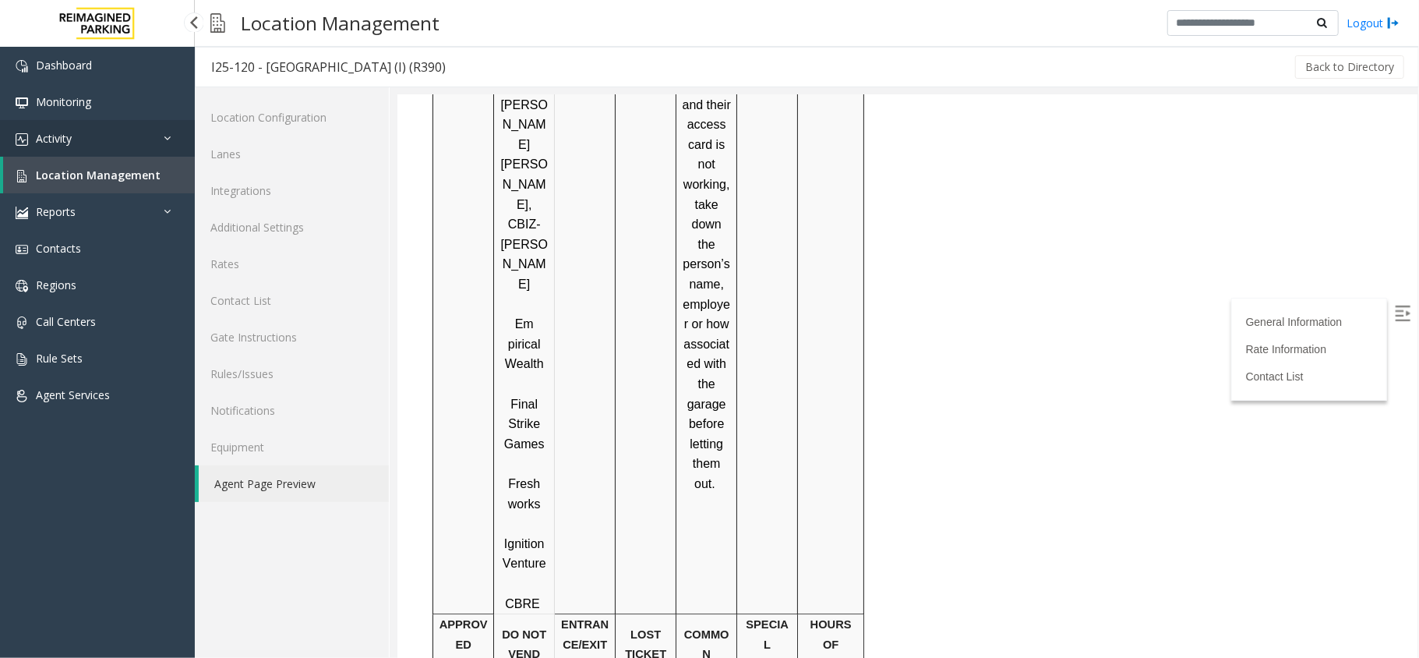
click at [9, 144] on link "Activity" at bounding box center [97, 138] width 195 height 37
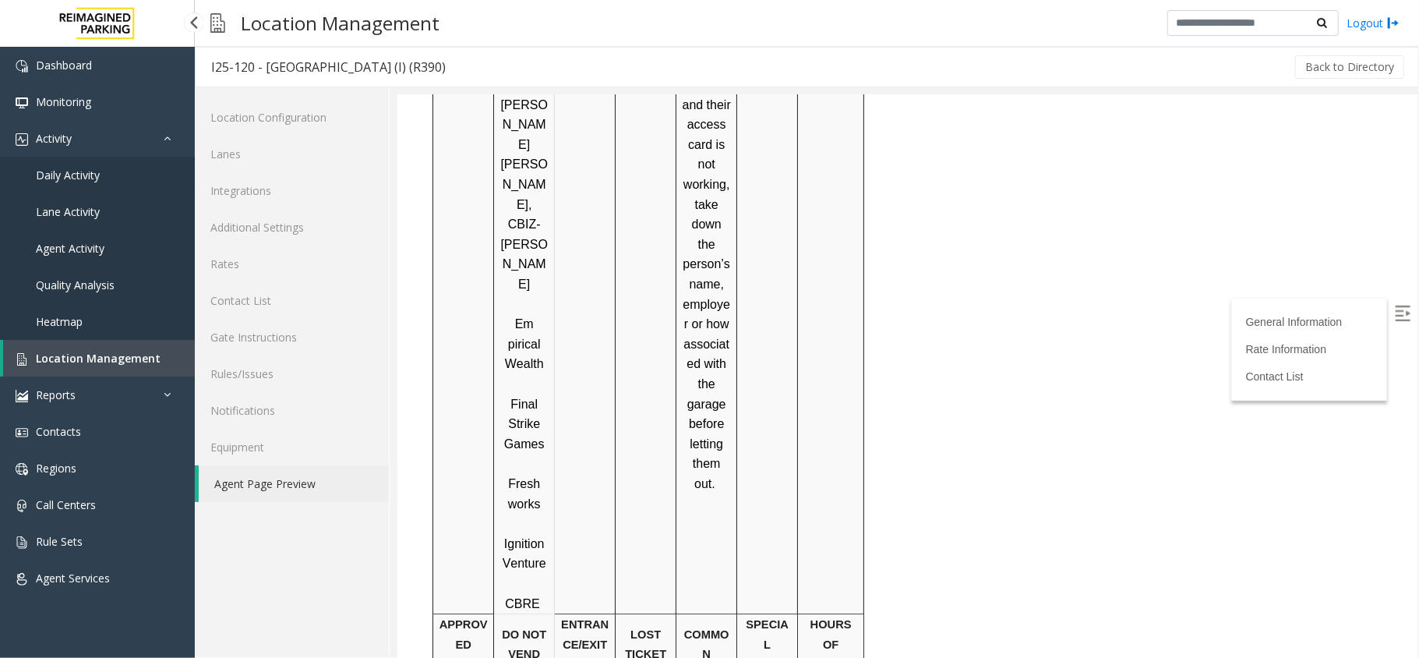
click at [4, 164] on link "Daily Activity" at bounding box center [97, 175] width 195 height 37
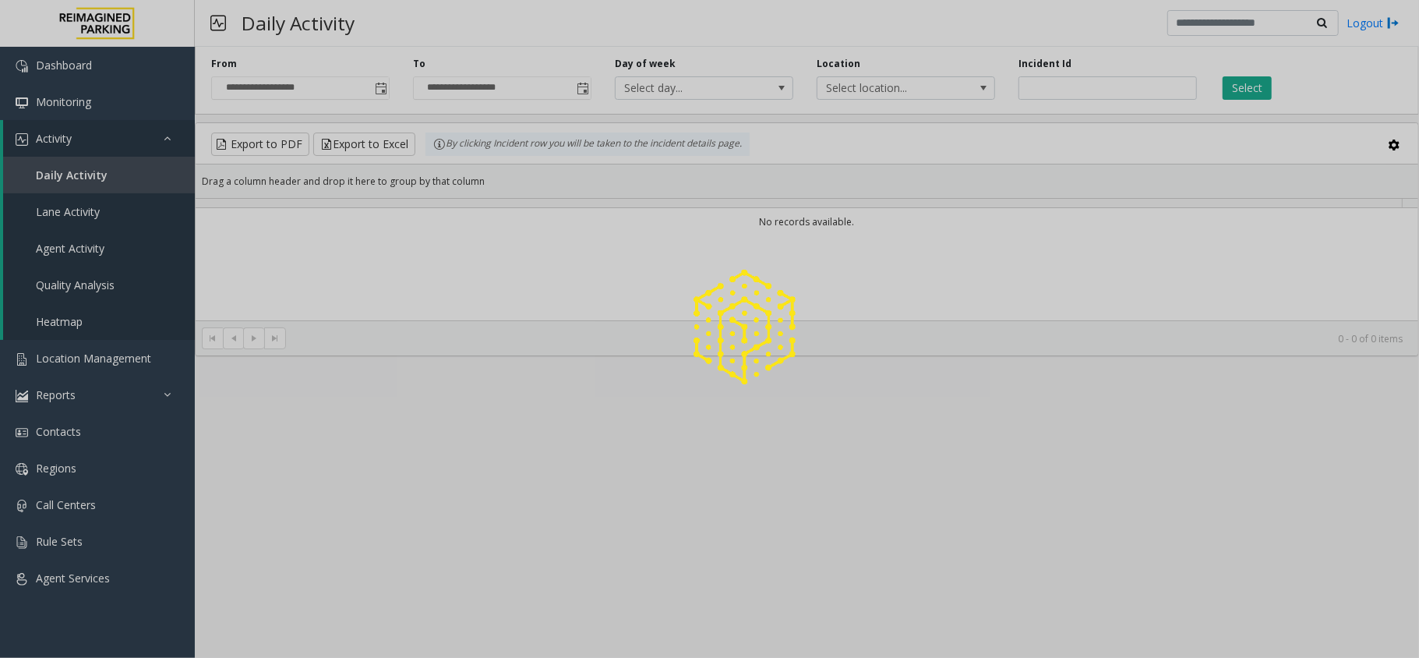
click at [134, 139] on div at bounding box center [709, 329] width 1419 height 658
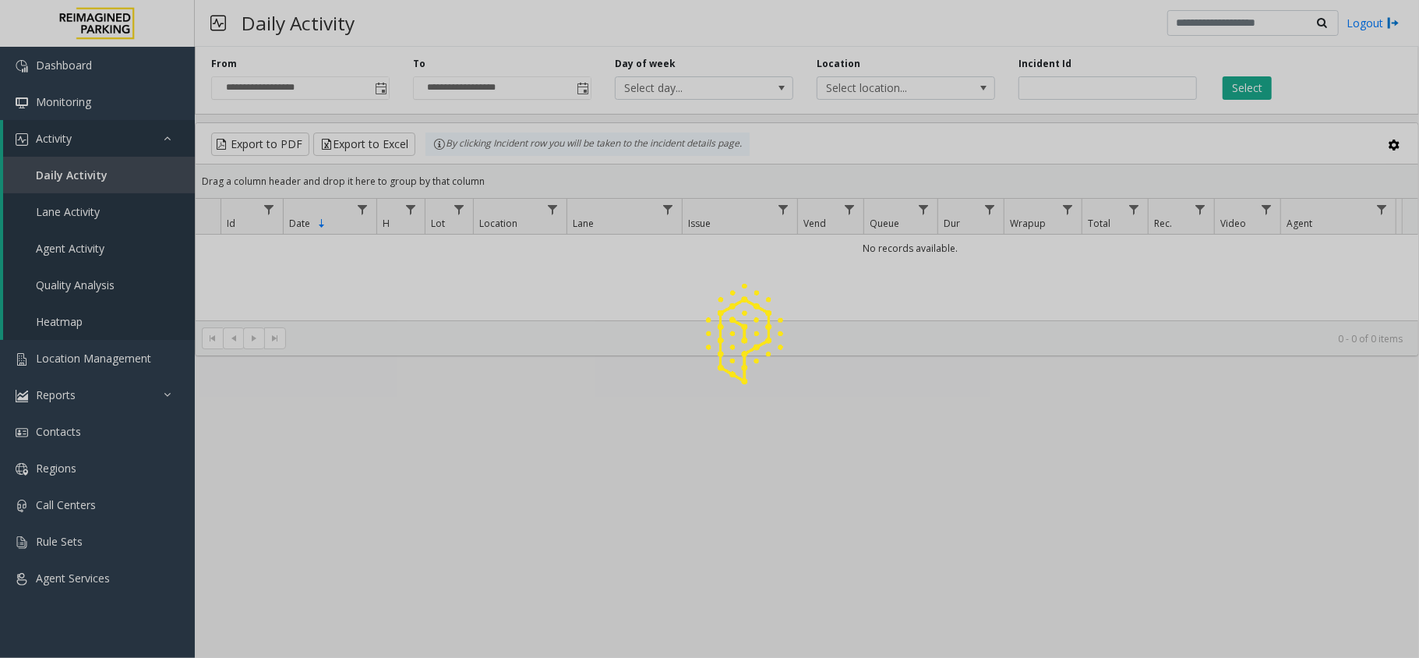
click at [134, 139] on div at bounding box center [709, 329] width 1419 height 658
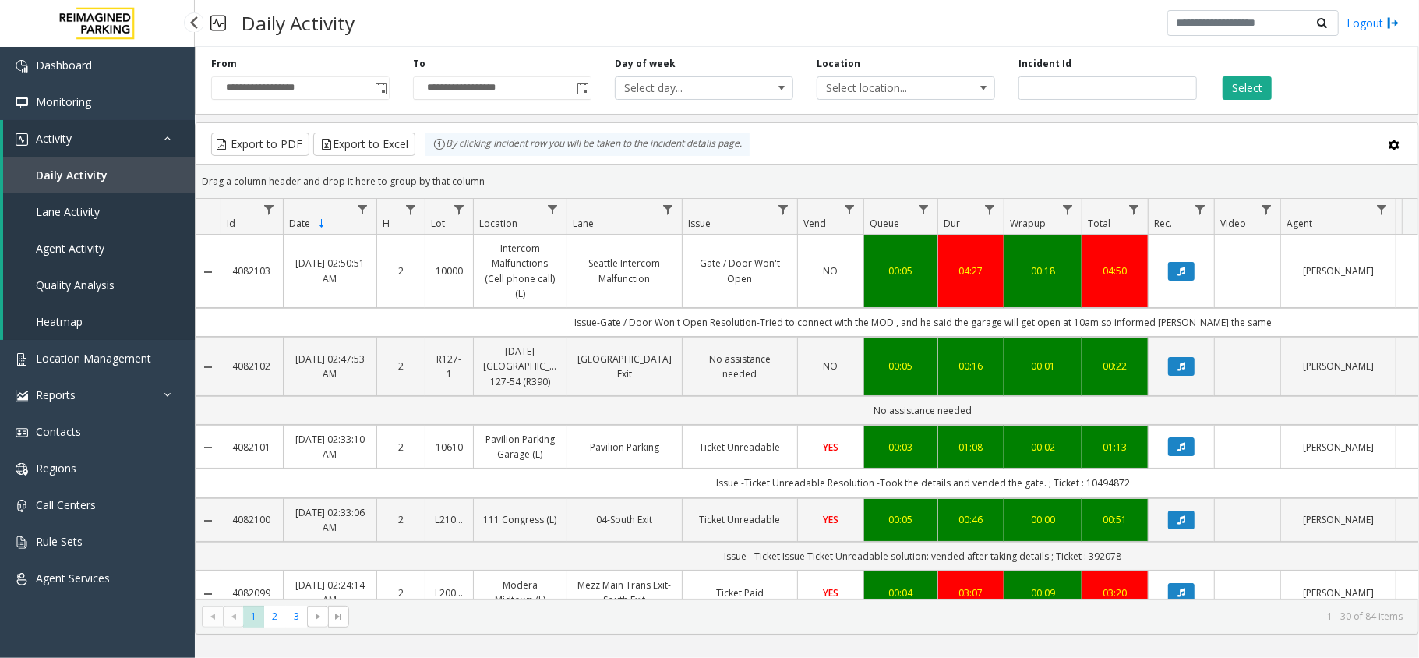
click at [142, 139] on link "Activity" at bounding box center [99, 138] width 192 height 37
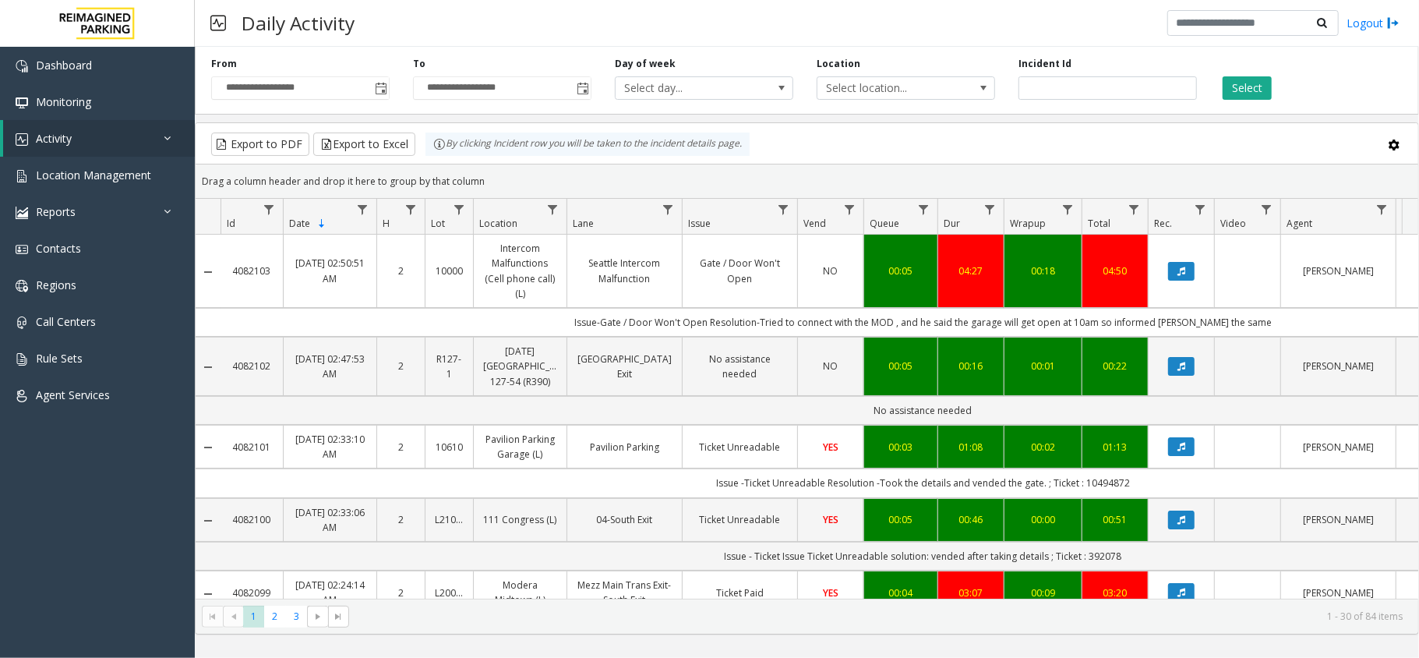
click at [833, 176] on div "Drag a column header and drop it here to group by that column" at bounding box center [807, 181] width 1223 height 27
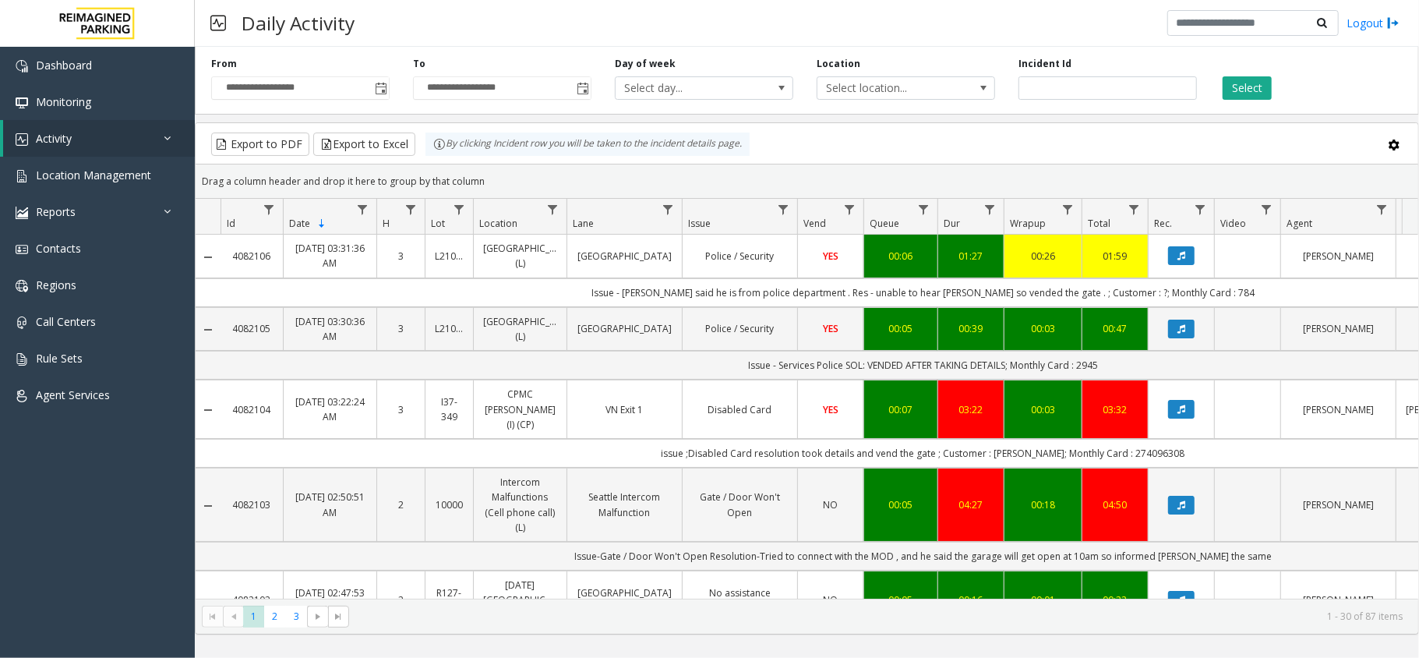
click at [439, 19] on div "Daily Activity Logout" at bounding box center [807, 23] width 1224 height 47
click at [567, 69] on div "**********" at bounding box center [502, 78] width 202 height 43
